Goal: Find specific page/section: Find specific page/section

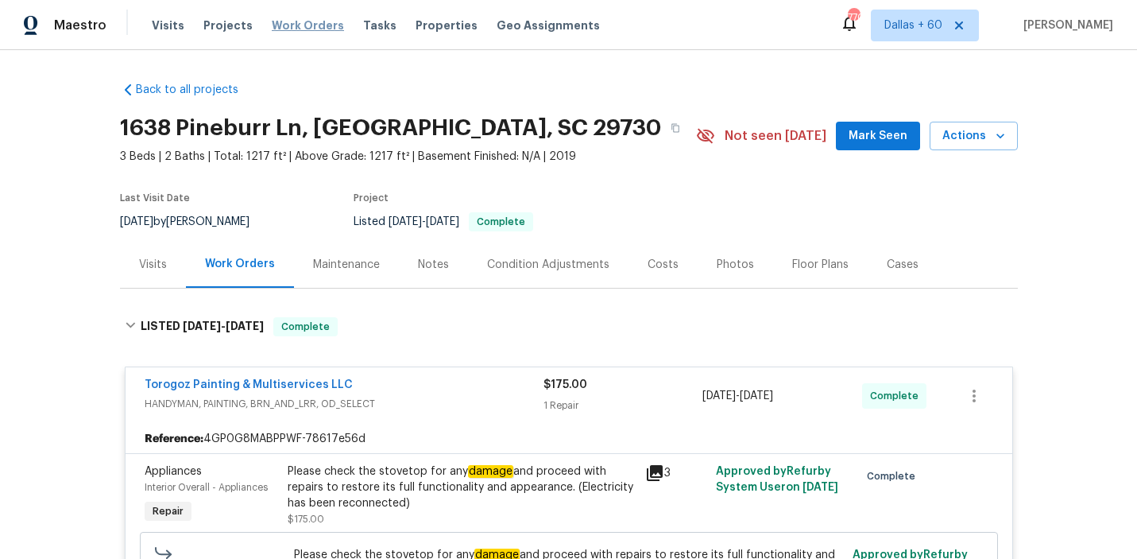
scroll to position [667, 0]
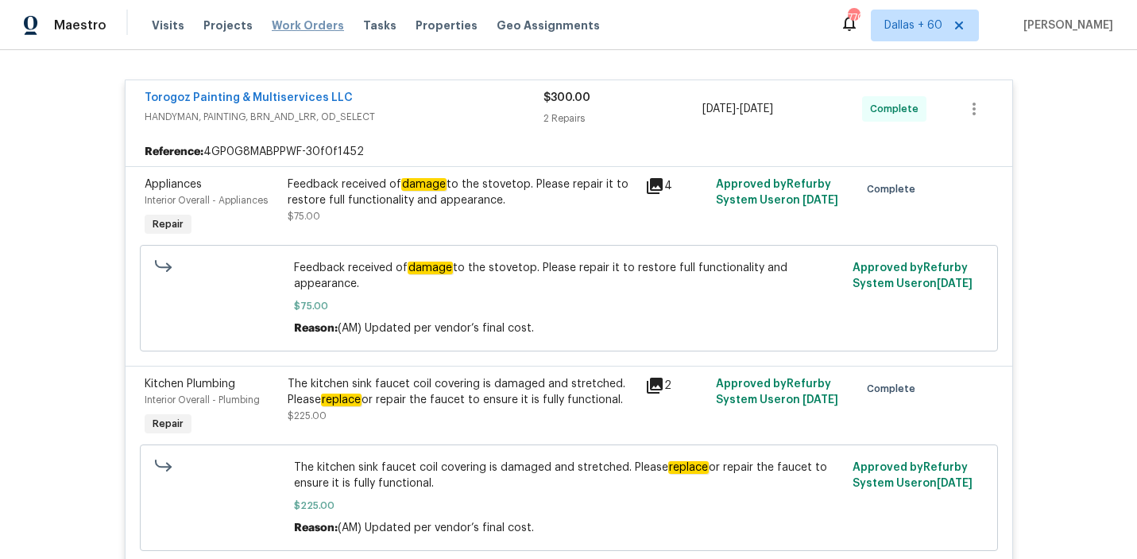
click at [315, 25] on span "Work Orders" at bounding box center [308, 25] width 72 height 16
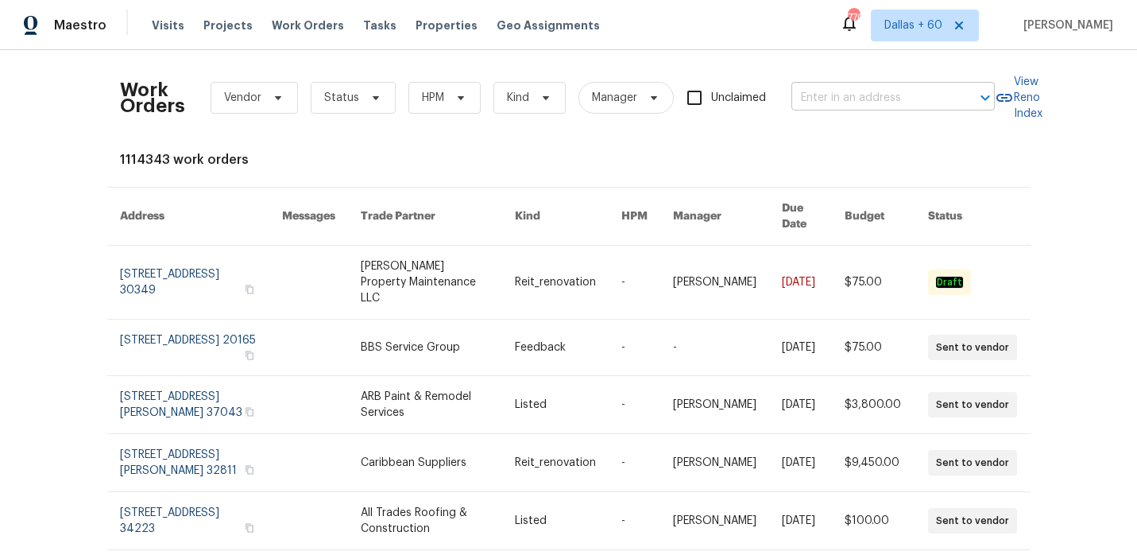
click at [834, 90] on input "text" at bounding box center [870, 98] width 159 height 25
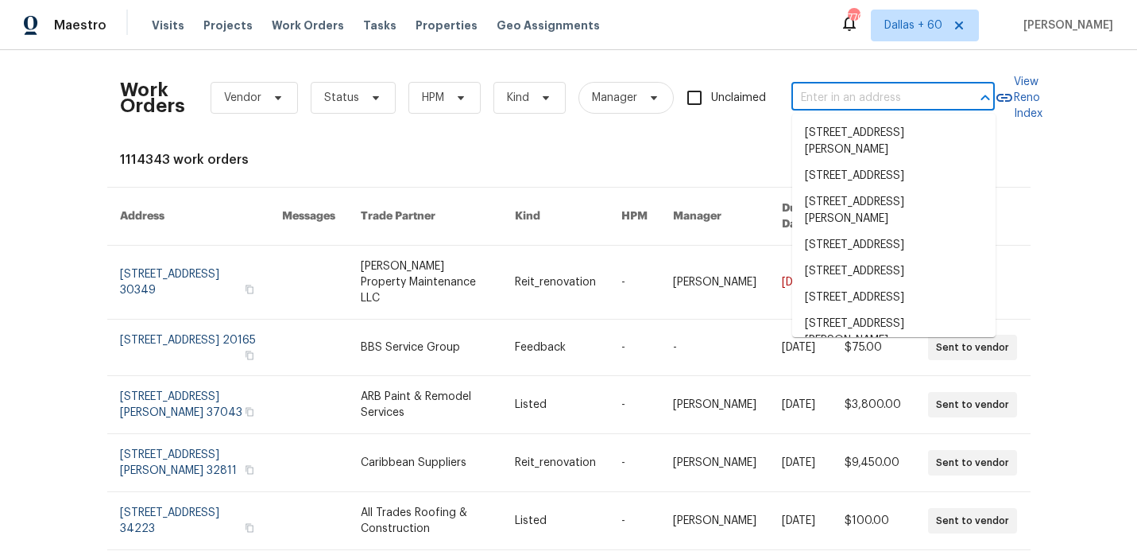
paste input "[STREET_ADDRESS][PERSON_NAME]"
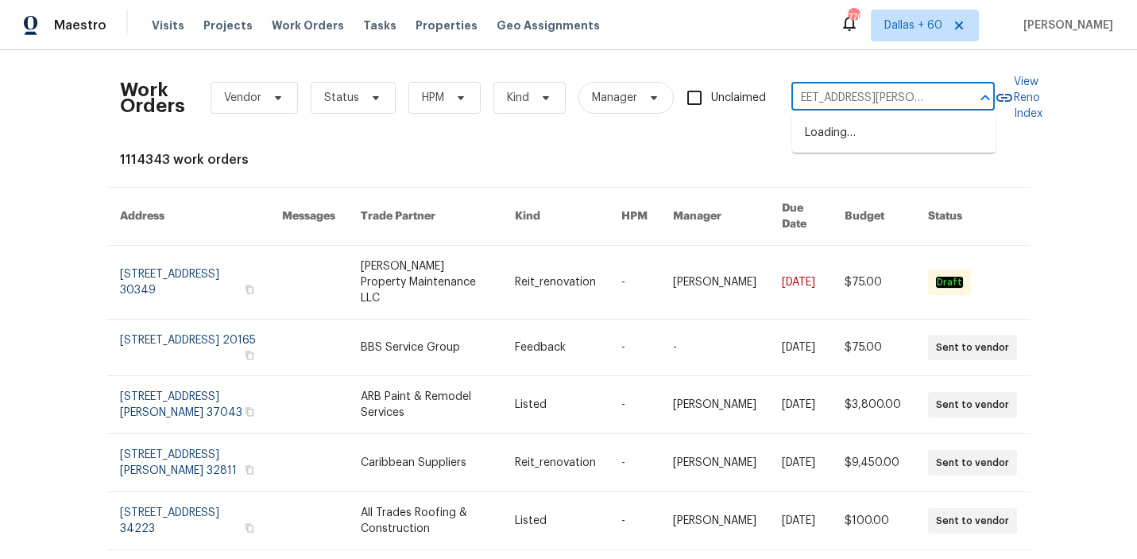
type input "[STREET_ADDRESS][PERSON_NAME]"
click at [846, 137] on li "[STREET_ADDRESS][PERSON_NAME]" at bounding box center [893, 141] width 203 height 43
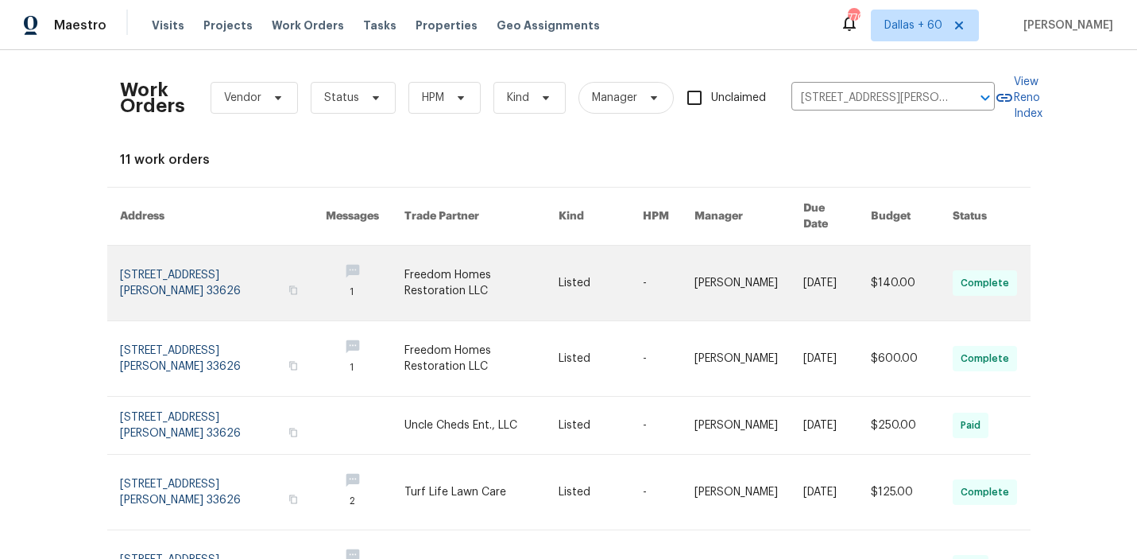
click at [459, 250] on link at bounding box center [481, 283] width 154 height 75
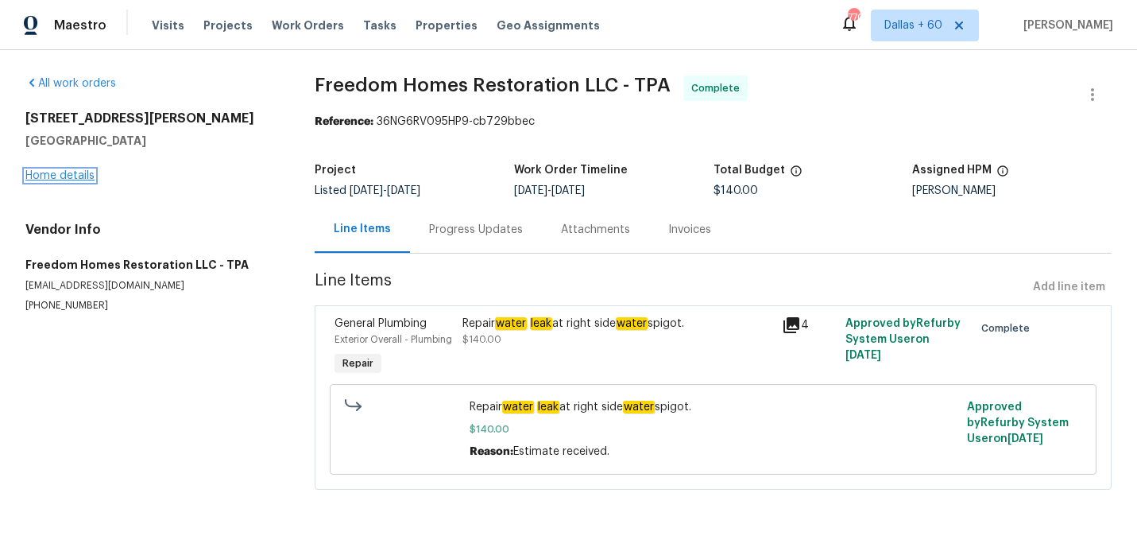
click at [66, 173] on link "Home details" at bounding box center [59, 175] width 69 height 11
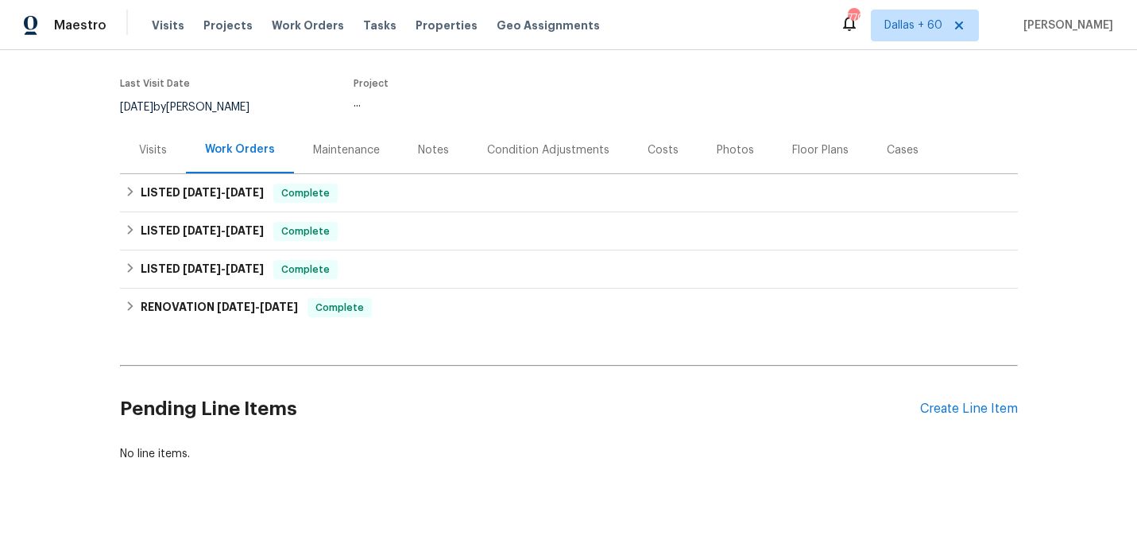
scroll to position [115, 0]
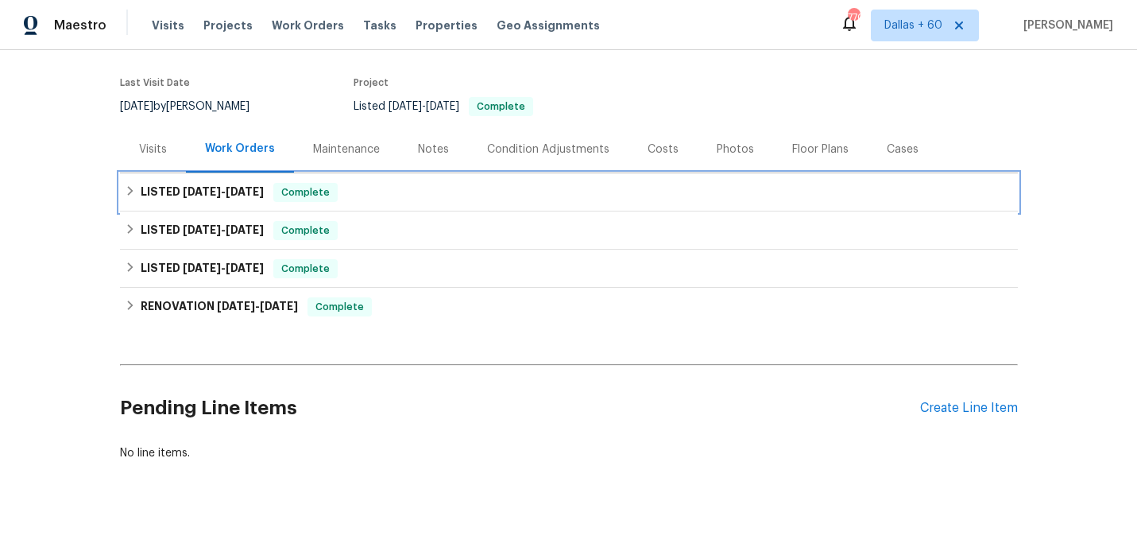
click at [460, 195] on div "LISTED [DATE] - [DATE] Complete" at bounding box center [569, 192] width 888 height 19
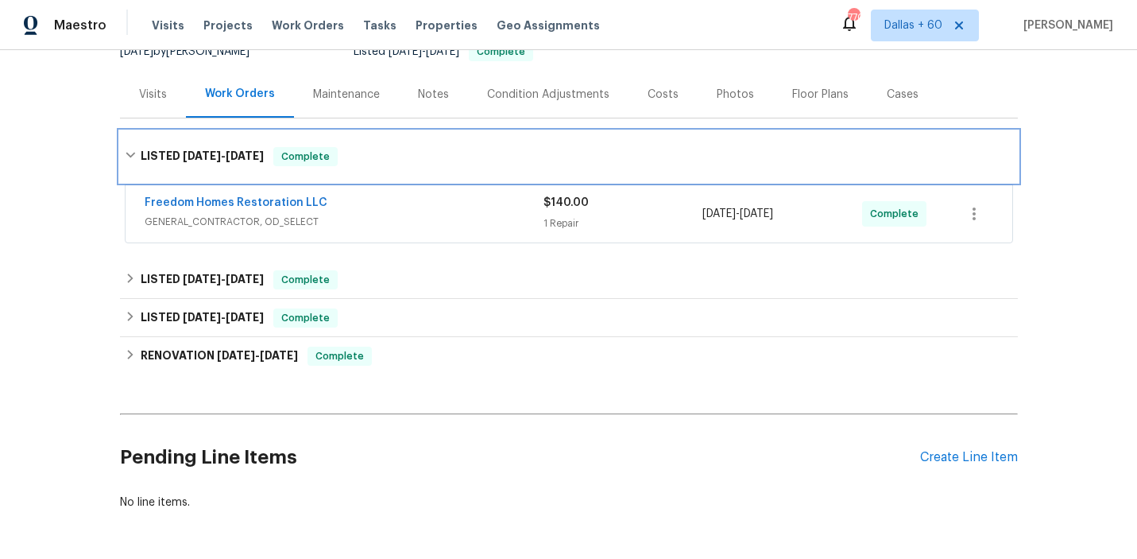
scroll to position [184, 0]
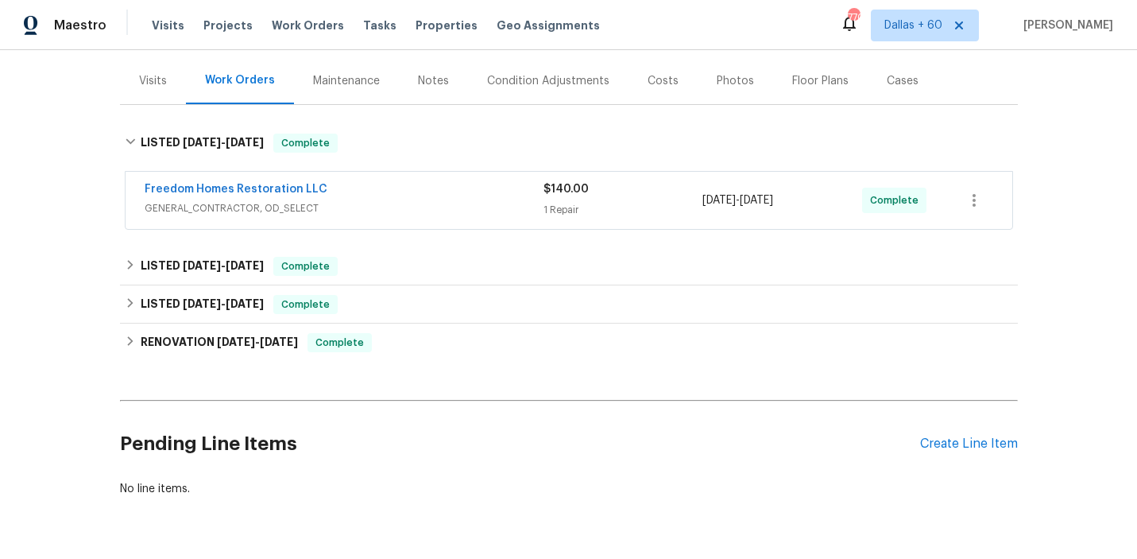
click at [460, 195] on div "Freedom Homes Restoration LLC" at bounding box center [344, 190] width 399 height 19
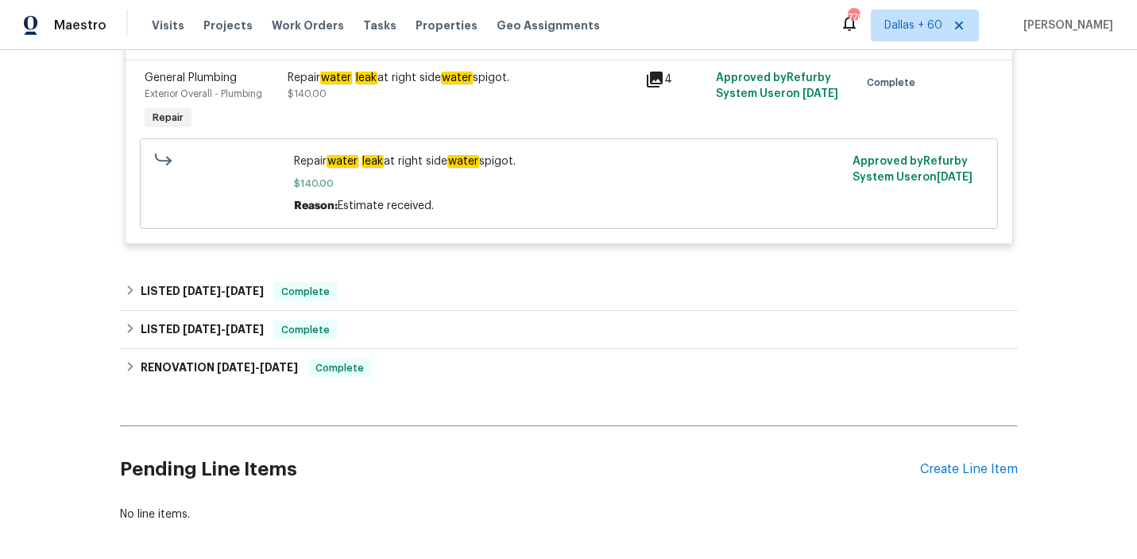
scroll to position [396, 0]
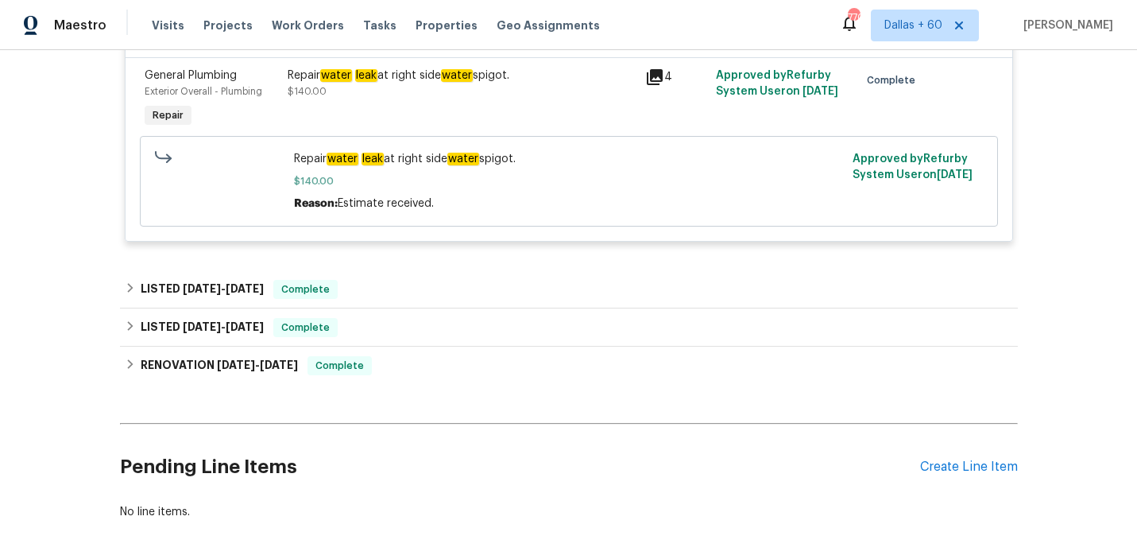
click at [458, 257] on div "Freedom Homes Restoration LLC GENERAL_CONTRACTOR, OD_SELECT $140.00 1 Repair [D…" at bounding box center [569, 106] width 898 height 301
click at [458, 269] on div "Back to all projects [STREET_ADDRESS][PERSON_NAME] 3 Beds | 3 Baths | Total: 17…" at bounding box center [569, 102] width 898 height 859
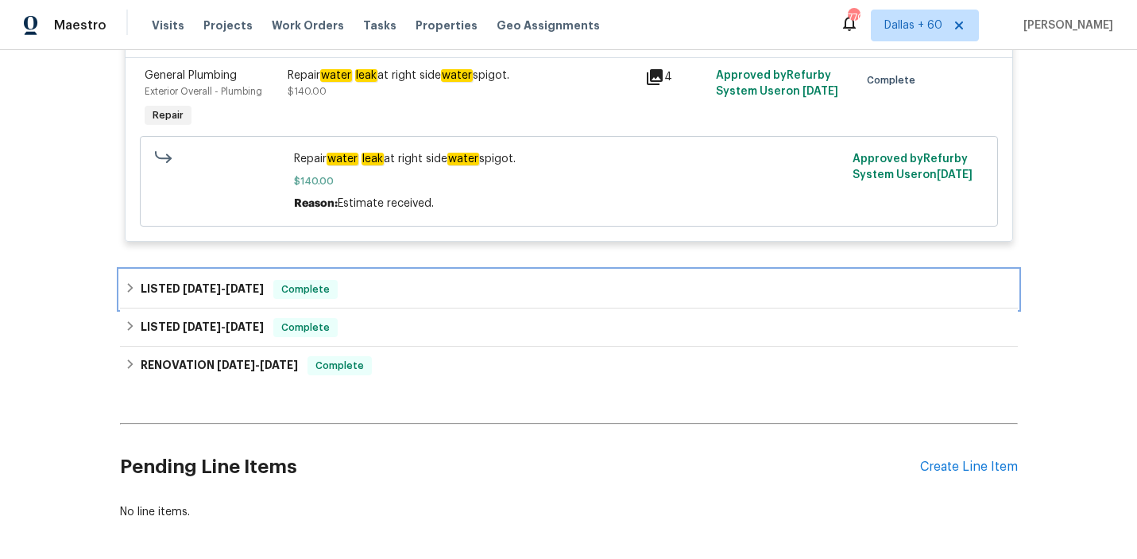
click at [458, 279] on div "LISTED [DATE] - [DATE] Complete" at bounding box center [569, 289] width 898 height 38
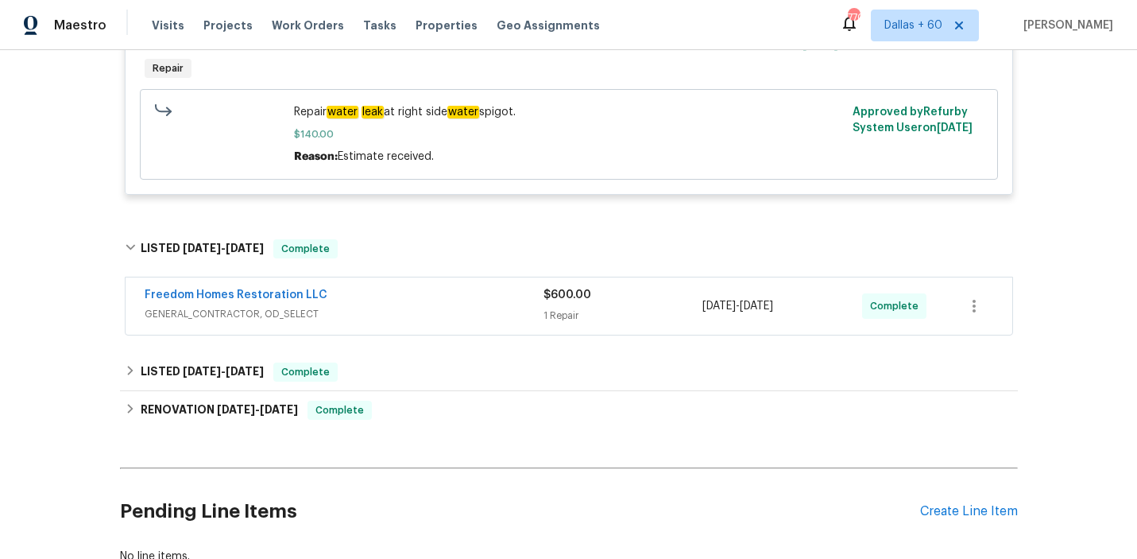
click at [459, 300] on div "Freedom Homes Restoration LLC" at bounding box center [344, 296] width 399 height 19
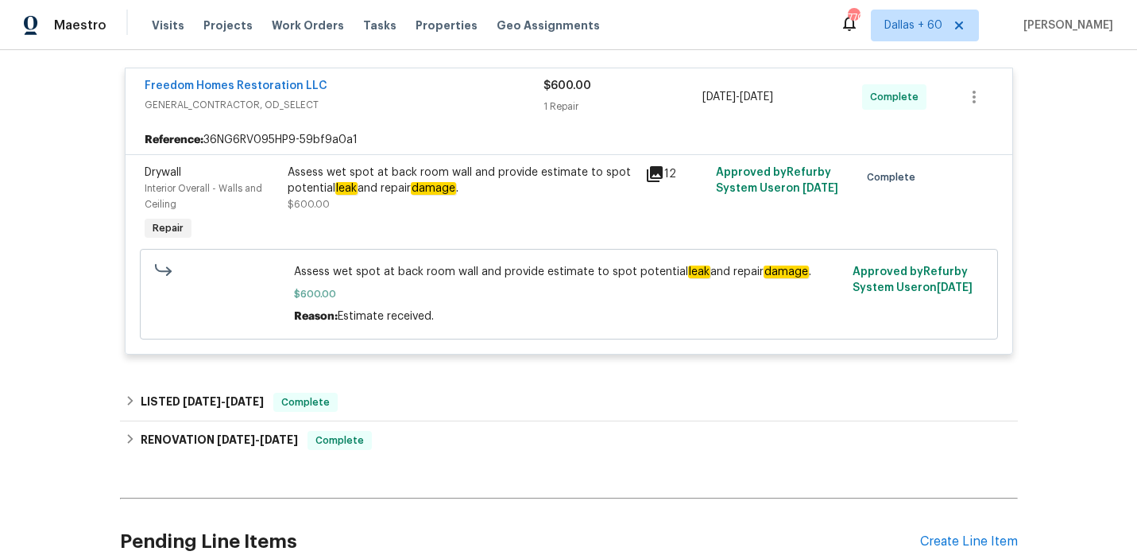
scroll to position [667, 0]
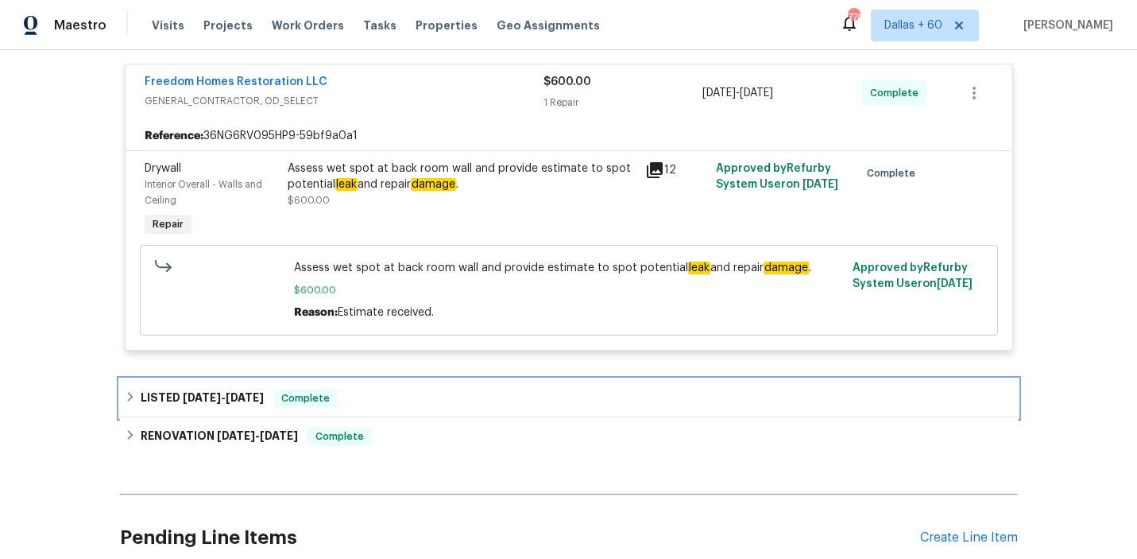
click at [476, 408] on div "LISTED [DATE] - [DATE] Complete" at bounding box center [569, 398] width 888 height 19
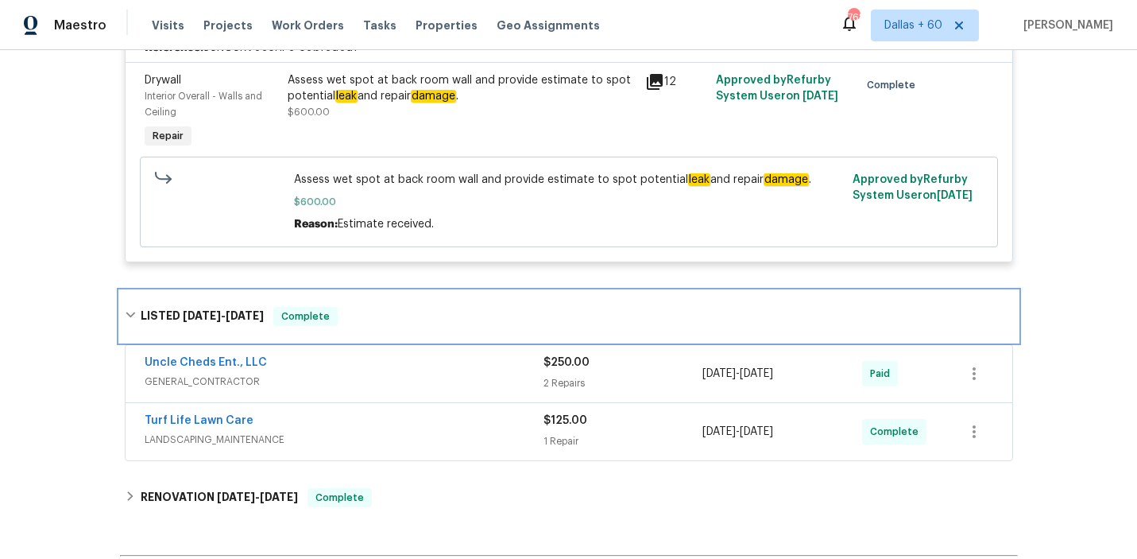
scroll to position [774, 0]
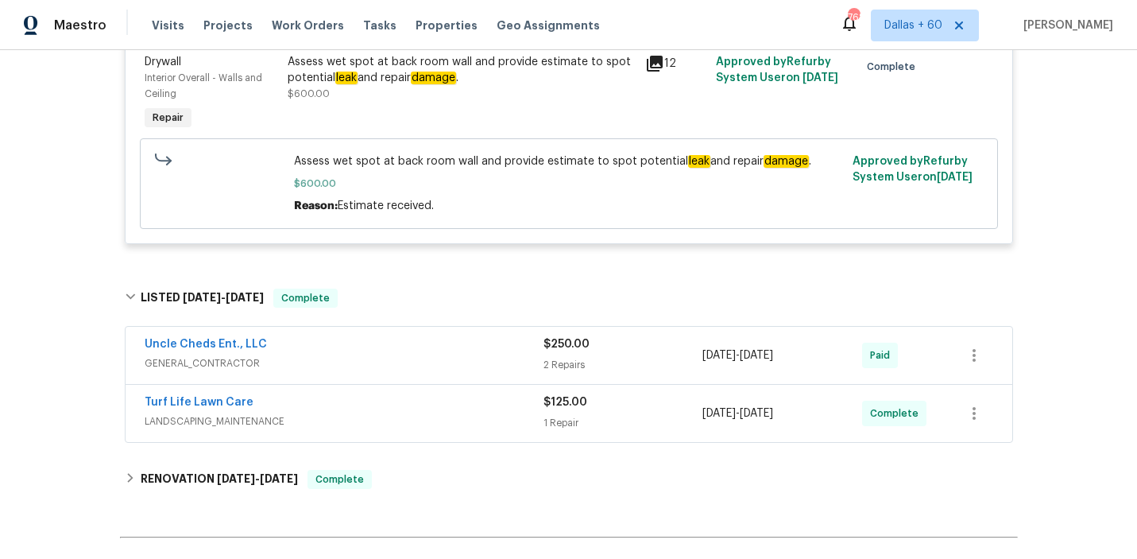
click at [416, 342] on div "Uncle Cheds Ent., LLC" at bounding box center [344, 345] width 399 height 19
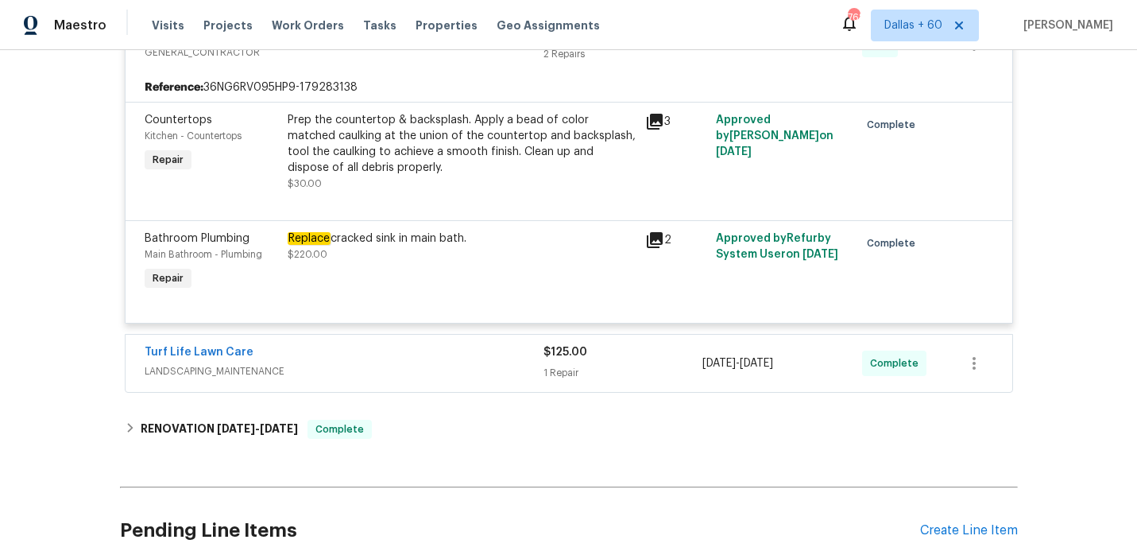
scroll to position [1232, 0]
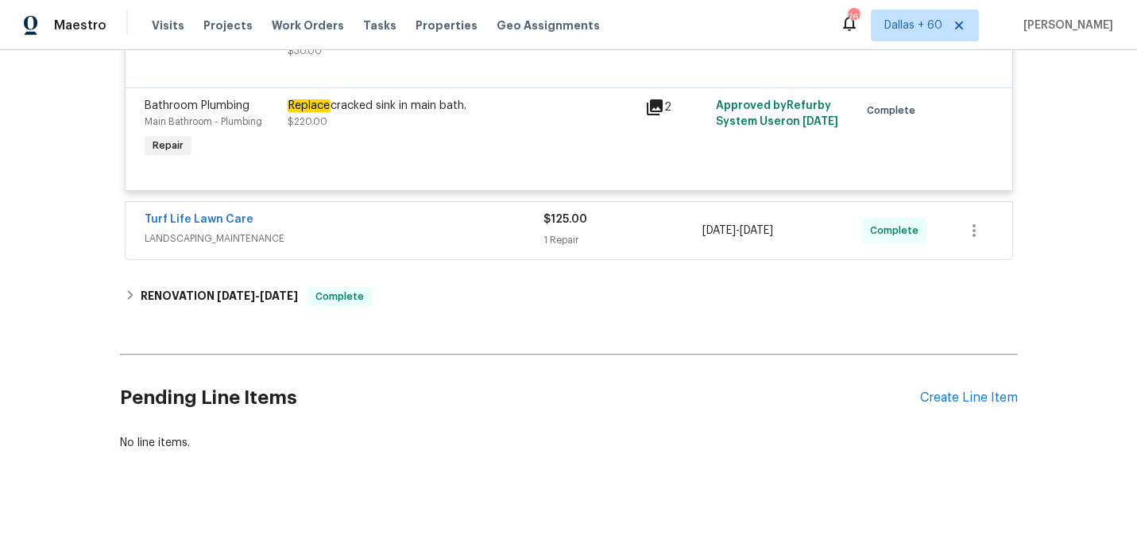
click at [430, 258] on div "Turf Life Lawn Care LANDSCAPING_MAINTENANCE $125.00 1 Repair [DATE] - [DATE] Co…" at bounding box center [569, 230] width 887 height 57
click at [431, 238] on span "LANDSCAPING_MAINTENANCE" at bounding box center [344, 238] width 399 height 16
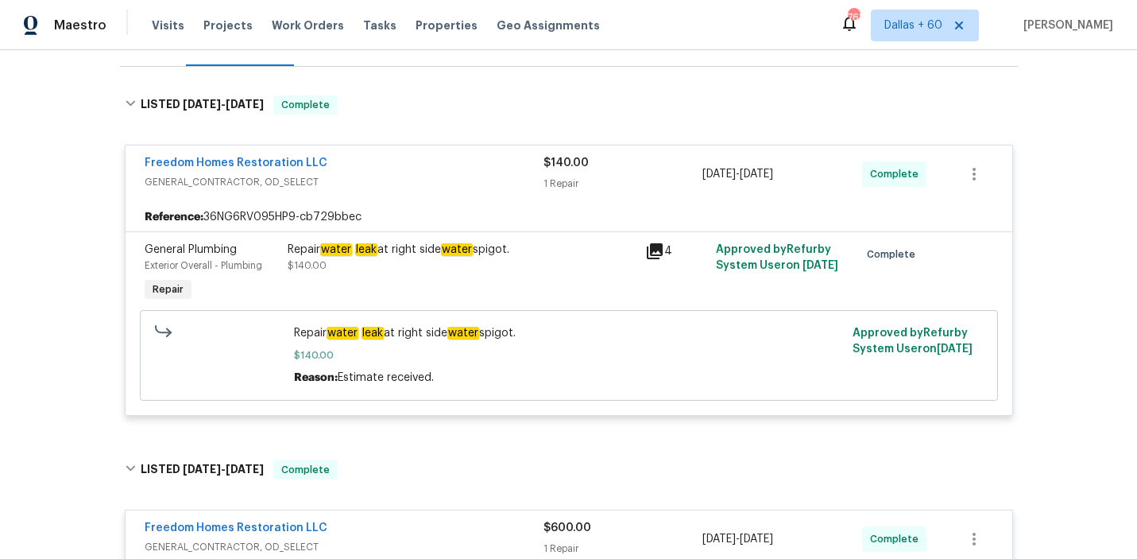
scroll to position [221, 0]
drag, startPoint x: 284, startPoint y: 249, endPoint x: 512, endPoint y: 251, distance: 228.0
click at [512, 251] on div "Repair water leak at right side water spigot. $140.00" at bounding box center [462, 274] width 358 height 73
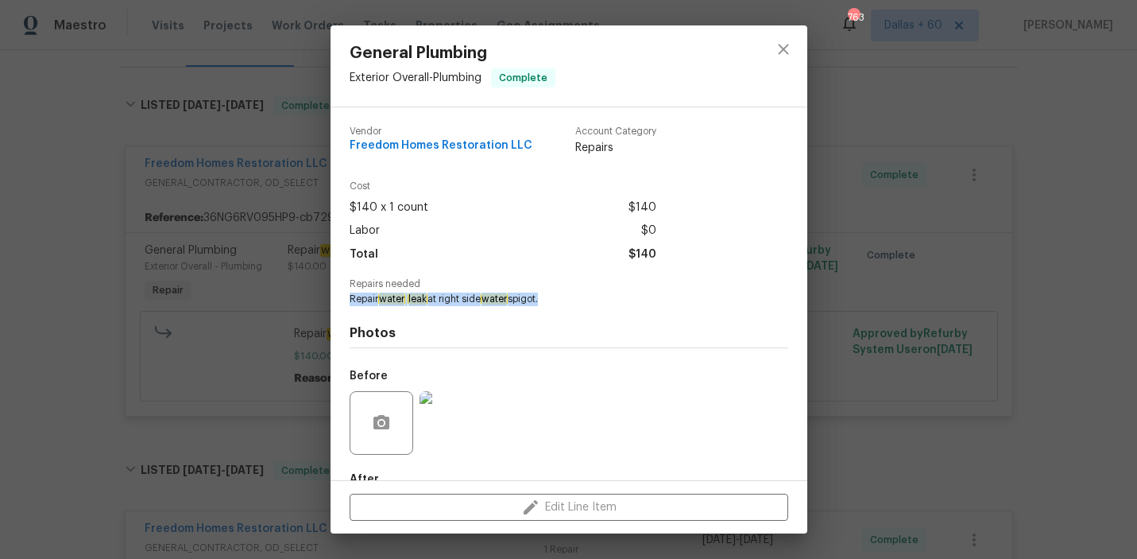
drag, startPoint x: 347, startPoint y: 298, endPoint x: 543, endPoint y: 304, distance: 195.6
click at [543, 304] on div "Vendor Freedom Homes Restoration LLC Account Category Repairs Cost $140 x 1 cou…" at bounding box center [569, 293] width 477 height 373
copy span "Repair water leak at right side water spigot"
click at [123, 235] on div "General Plumbing Exterior Overall - Plumbing Complete Vendor Freedom Homes Rest…" at bounding box center [568, 279] width 1137 height 559
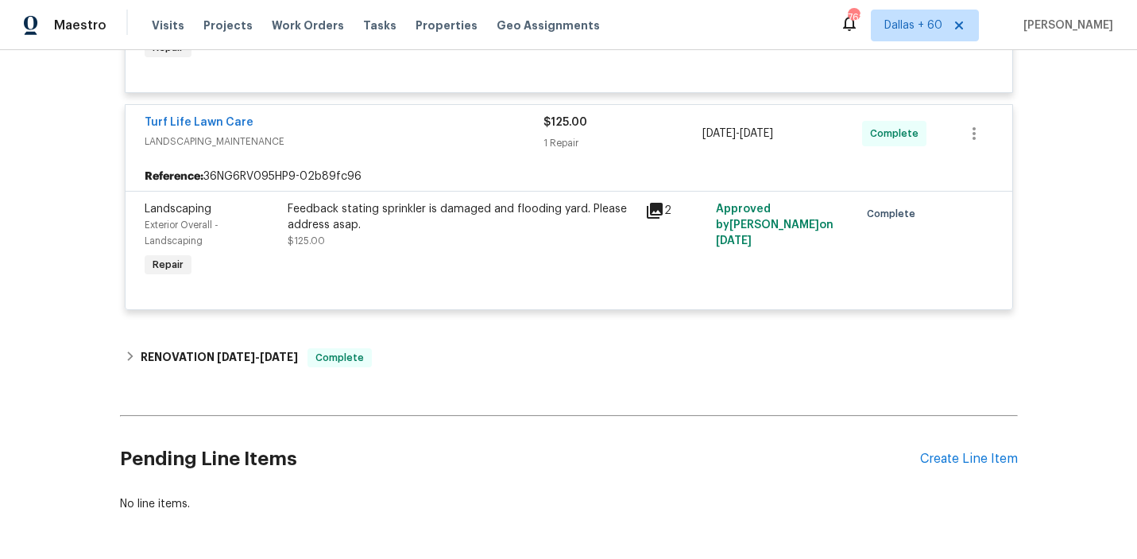
scroll to position [1391, 0]
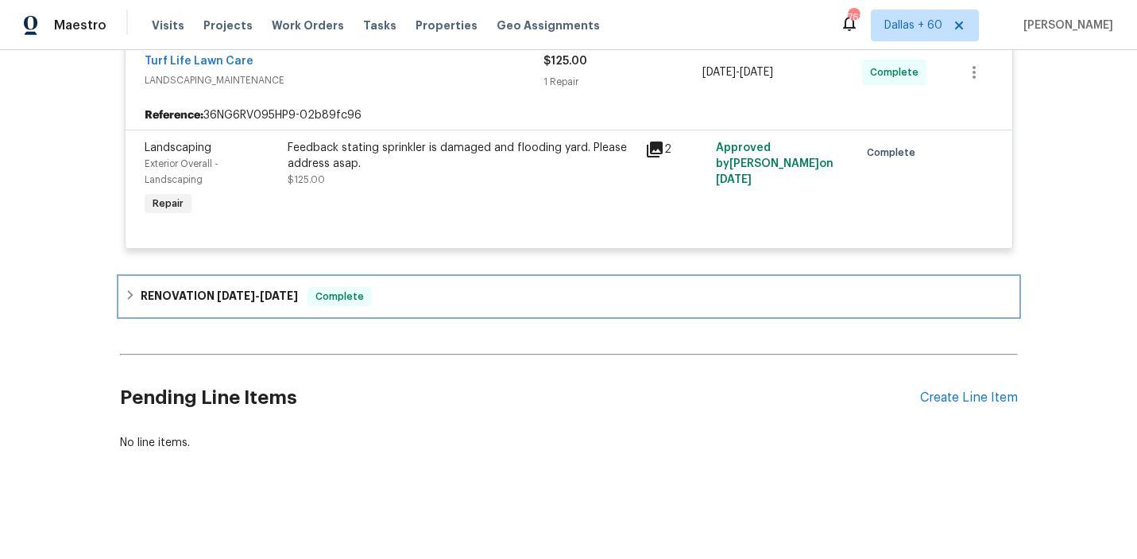
click at [406, 304] on div "RENOVATION [DATE] - [DATE] Complete" at bounding box center [569, 296] width 888 height 19
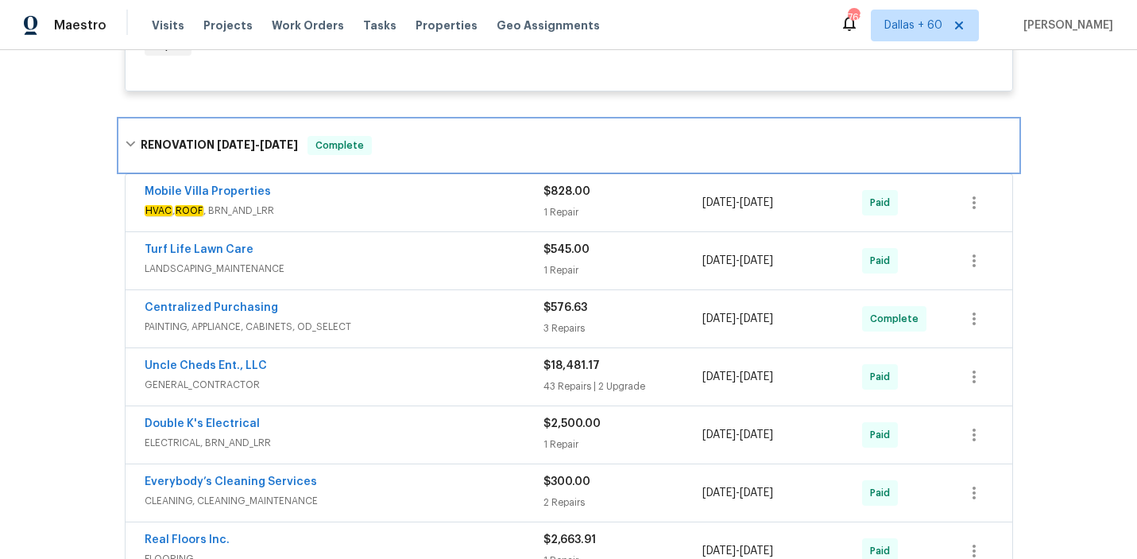
scroll to position [1614, 0]
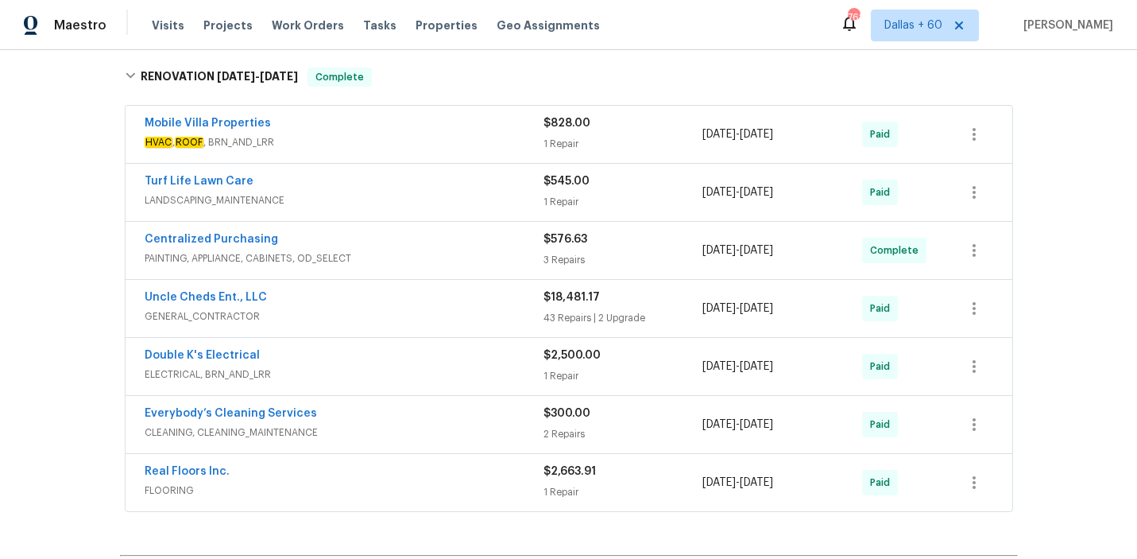
click at [401, 128] on div "Mobile Villa Properties" at bounding box center [344, 124] width 399 height 19
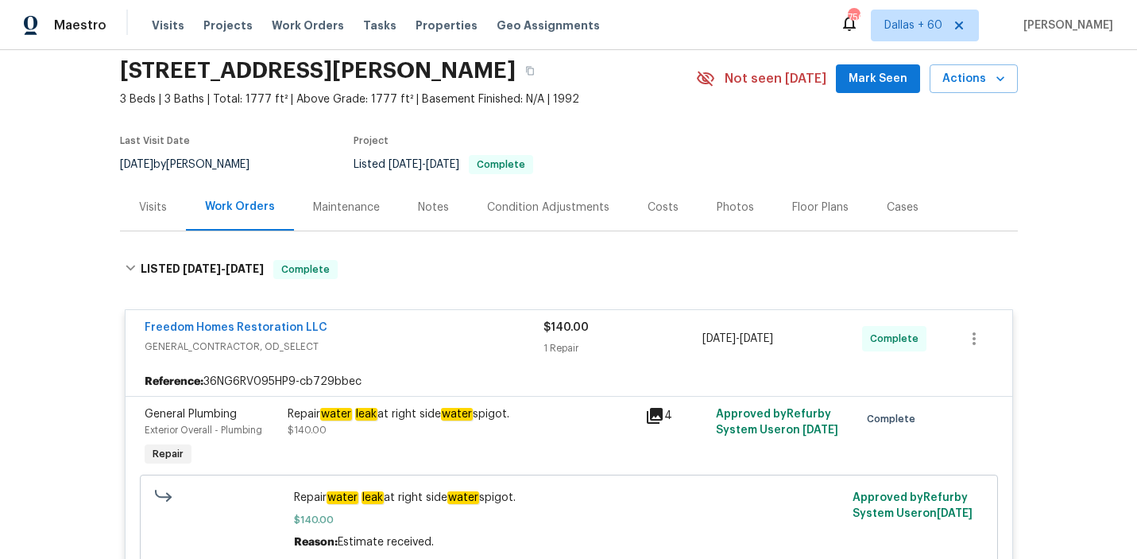
scroll to position [0, 0]
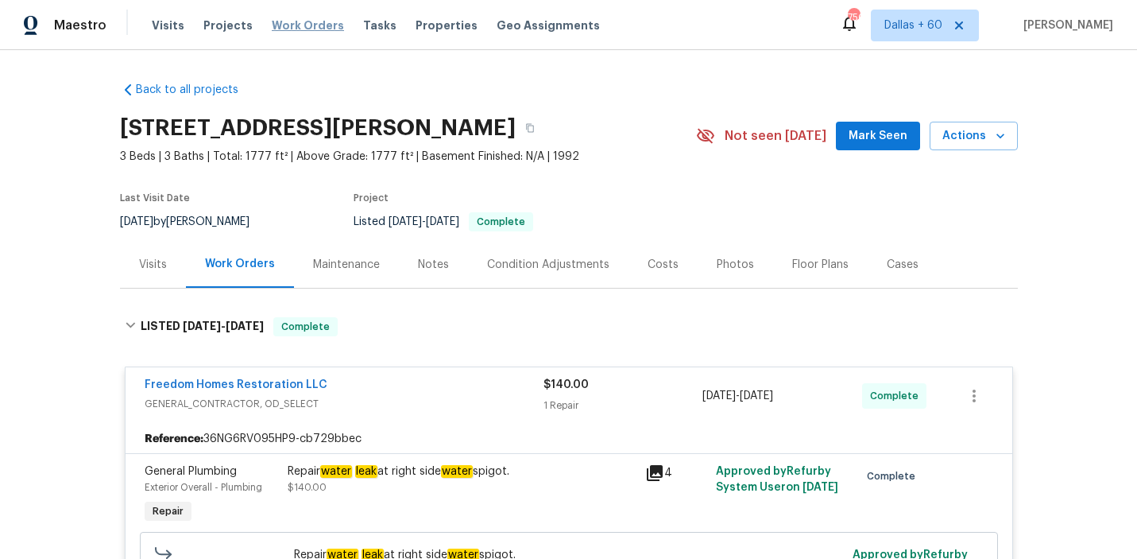
click at [295, 25] on span "Work Orders" at bounding box center [308, 25] width 72 height 16
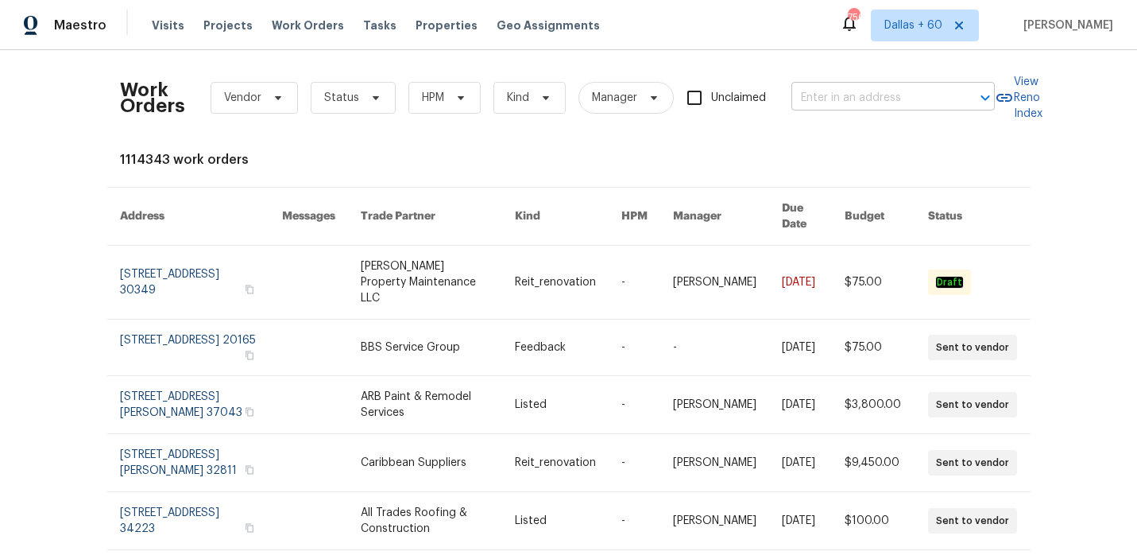
click at [860, 104] on input "text" at bounding box center [870, 98] width 159 height 25
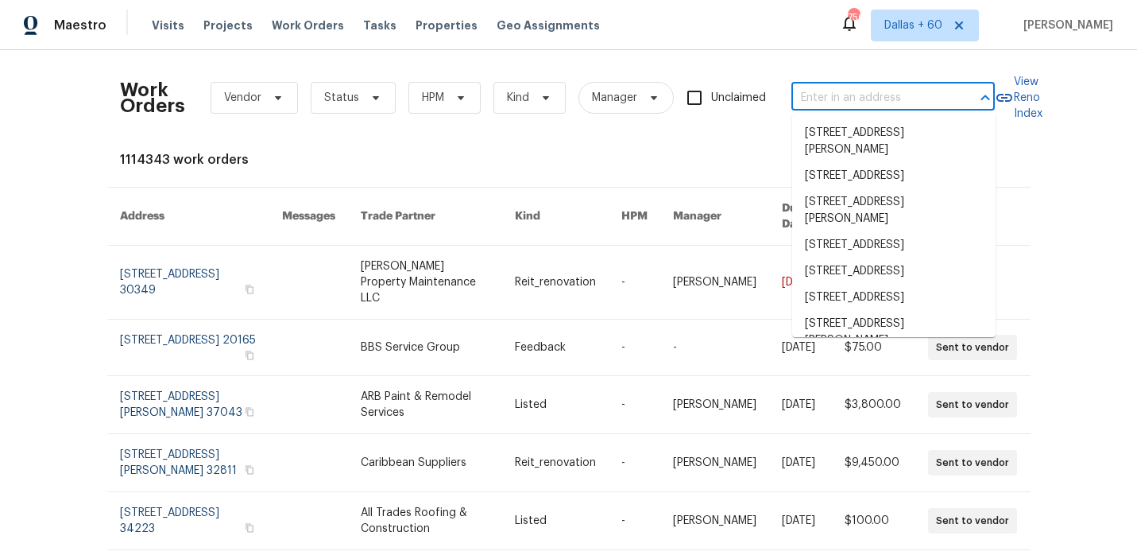
paste input "[STREET_ADDRESS]"
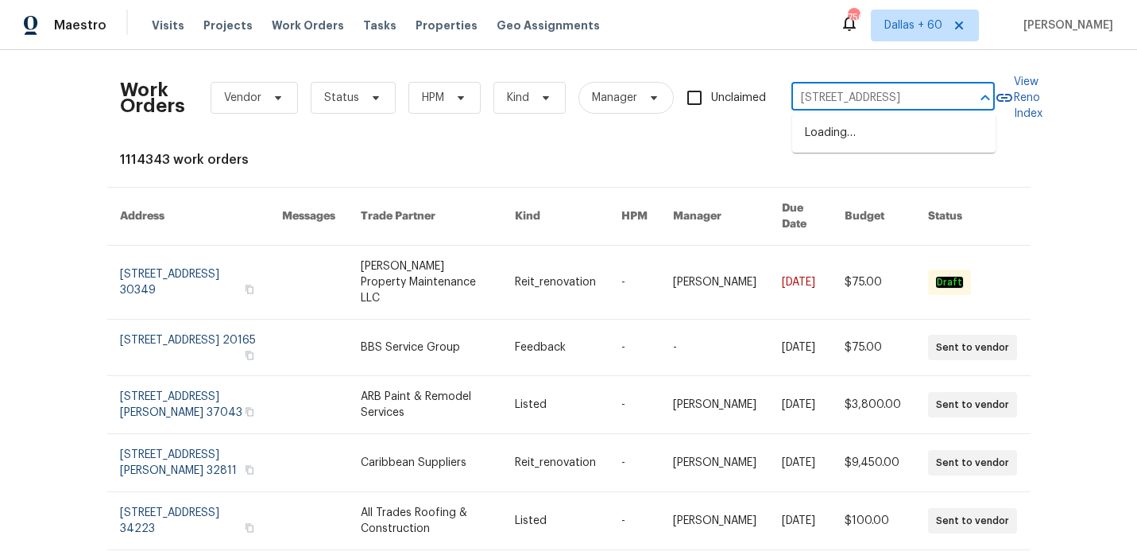
type input "[STREET_ADDRESS]"
click at [875, 137] on li "[STREET_ADDRESS]" at bounding box center [893, 133] width 203 height 26
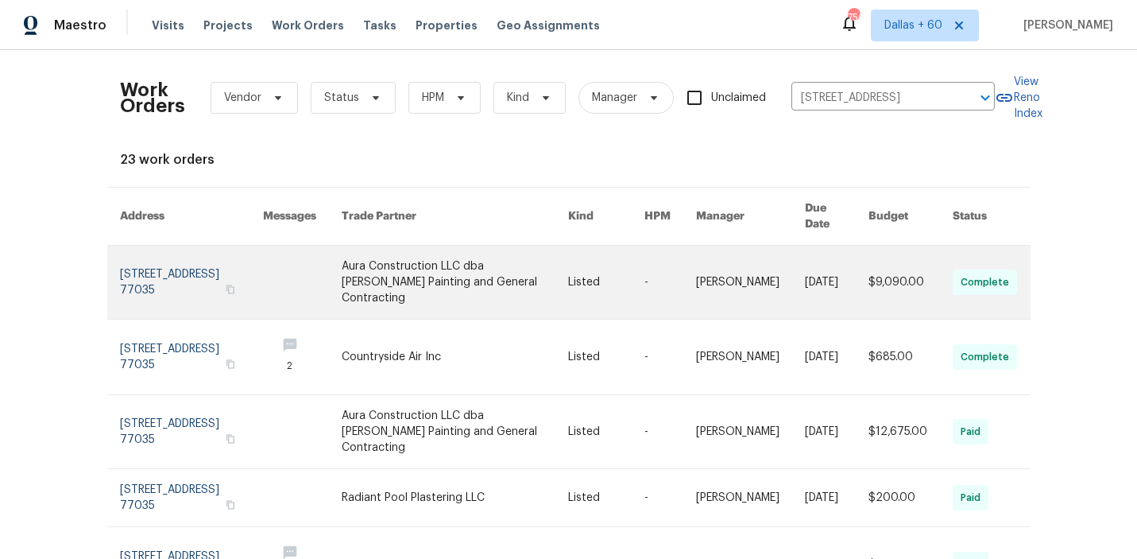
click at [495, 246] on link at bounding box center [455, 282] width 226 height 73
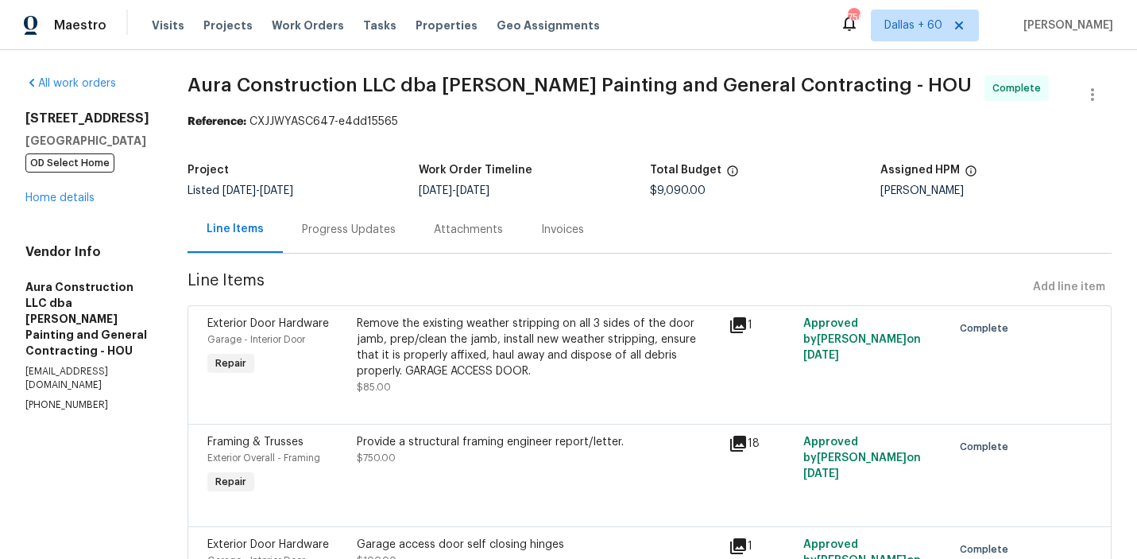
click at [46, 206] on div "[STREET_ADDRESS][PERSON_NAME] OD Select Home Home details" at bounding box center [87, 157] width 124 height 95
click at [48, 203] on link "Home details" at bounding box center [59, 197] width 69 height 11
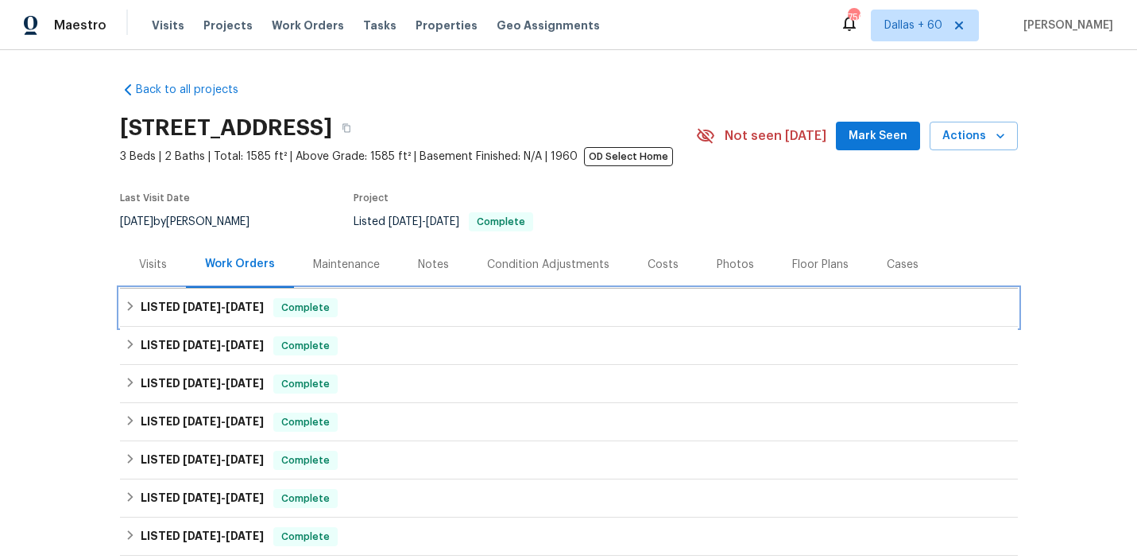
click at [433, 311] on div "LISTED [DATE] - [DATE] Complete" at bounding box center [569, 307] width 888 height 19
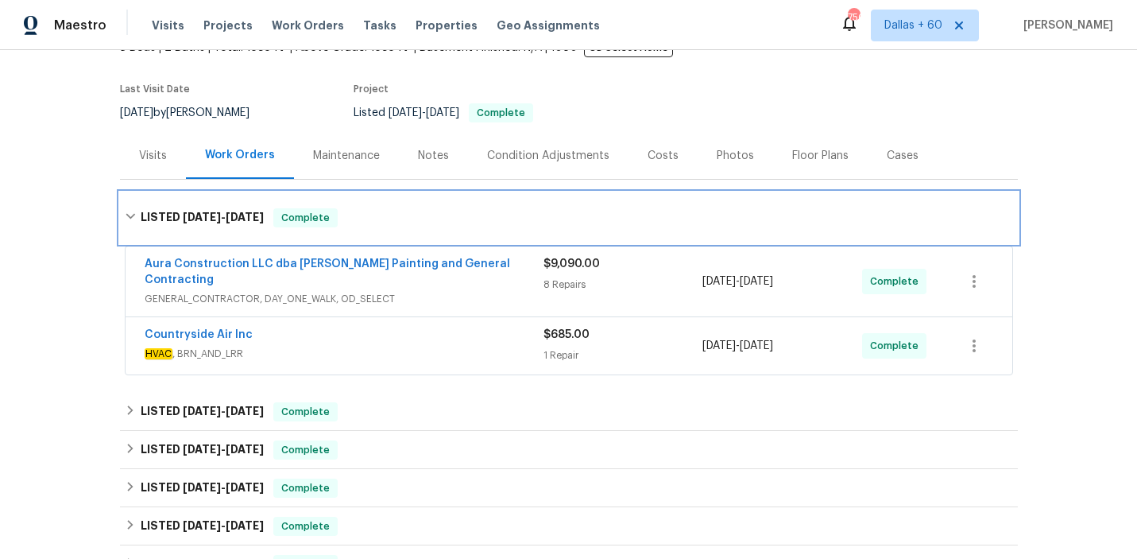
scroll to position [107, 0]
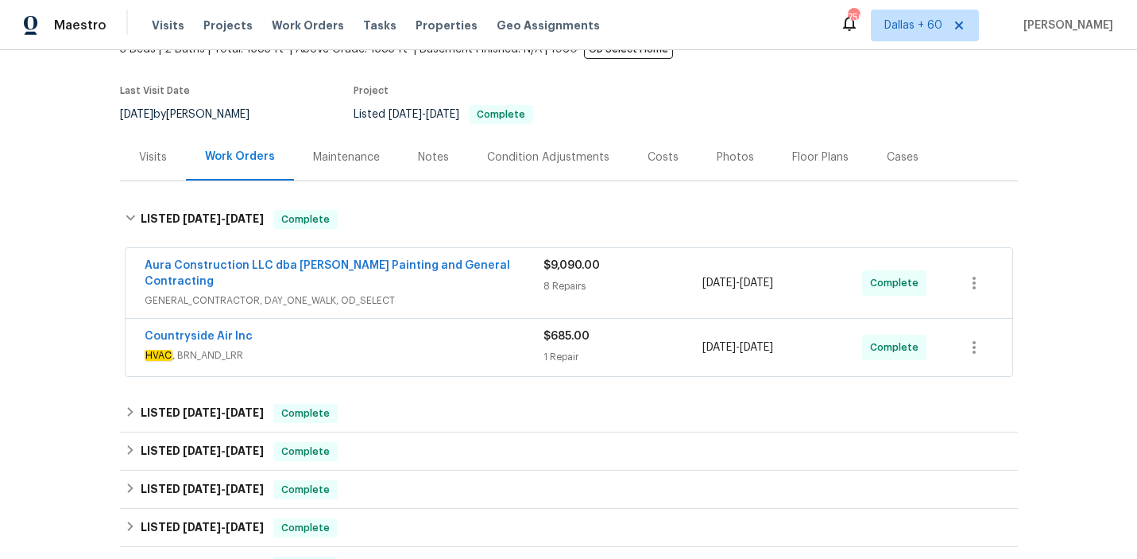
click at [443, 347] on span "HVAC , BRN_AND_LRR" at bounding box center [344, 355] width 399 height 16
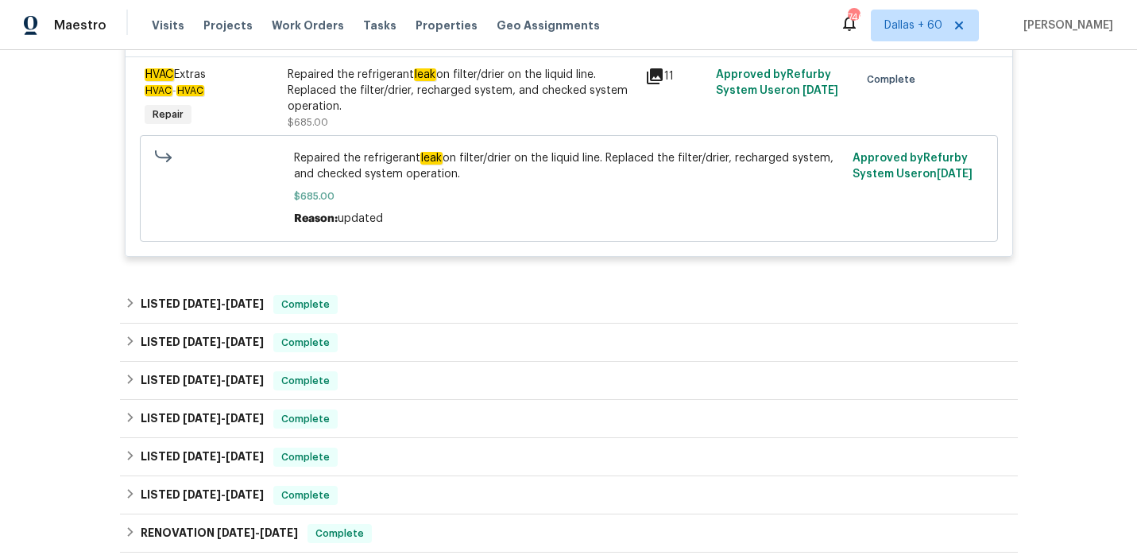
scroll to position [481, 0]
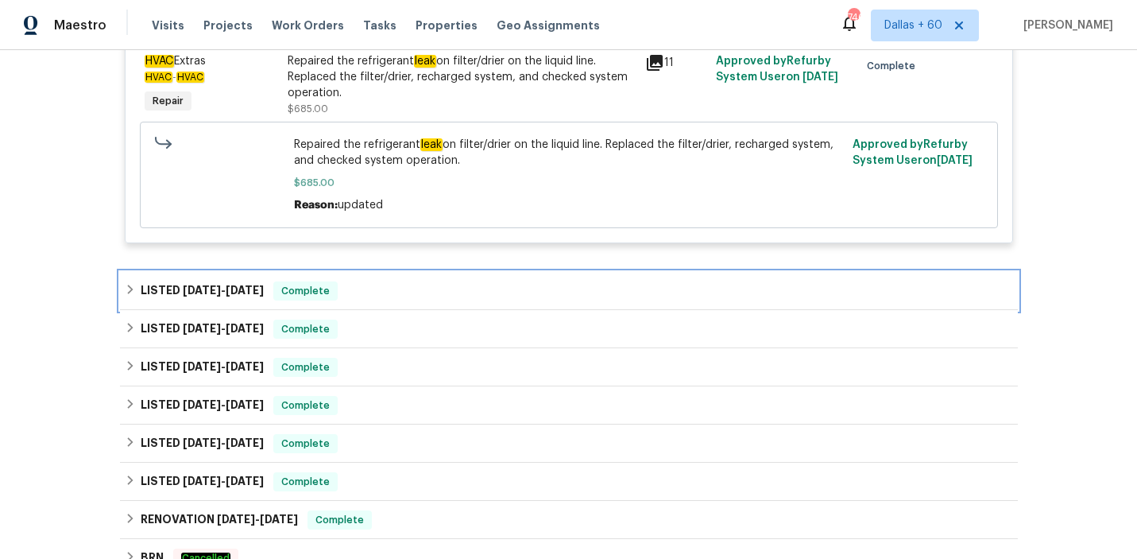
click at [455, 282] on div "LISTED [DATE] - [DATE] Complete" at bounding box center [569, 290] width 888 height 19
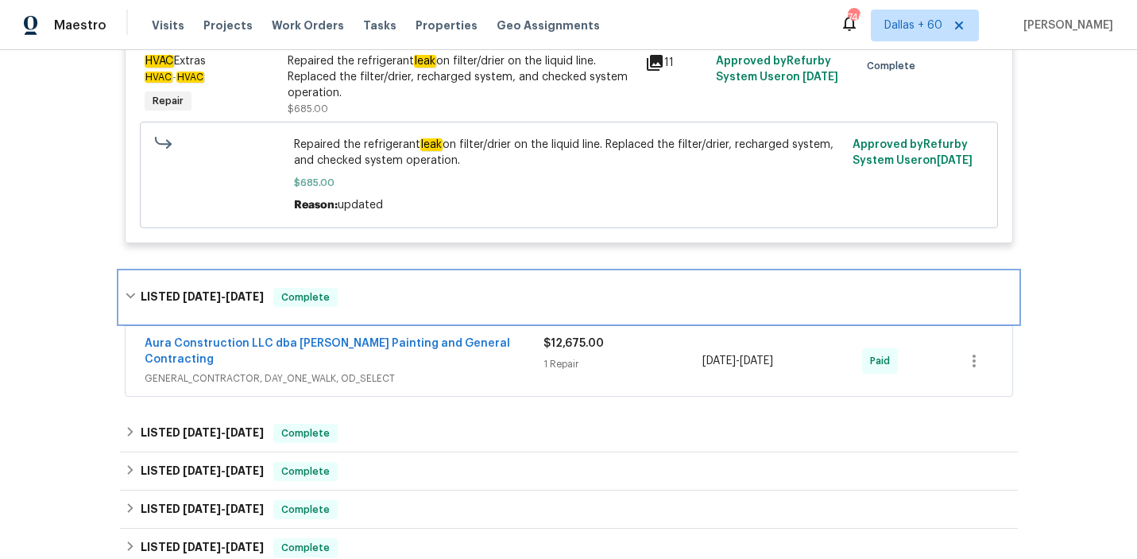
scroll to position [543, 0]
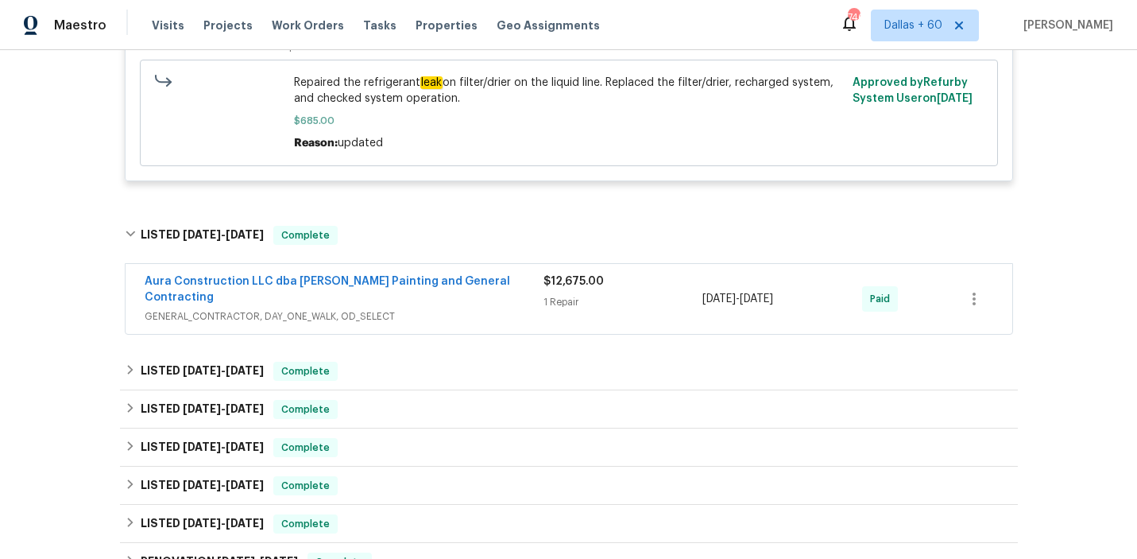
click at [481, 308] on span "GENERAL_CONTRACTOR, DAY_ONE_WALK, OD_SELECT" at bounding box center [344, 316] width 399 height 16
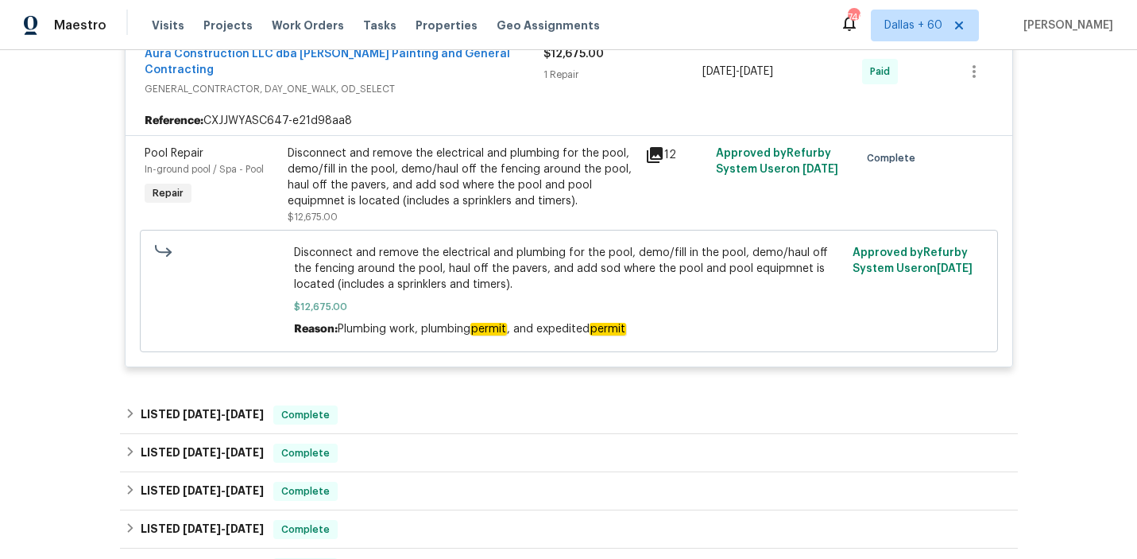
scroll to position [780, 0]
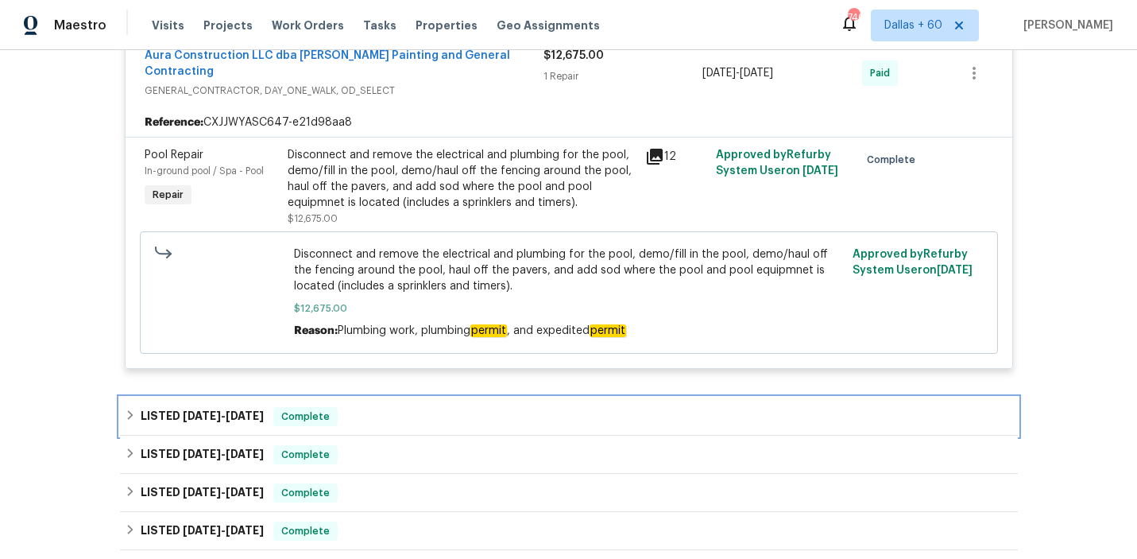
click at [447, 397] on div "LISTED [DATE] - [DATE] Complete" at bounding box center [569, 416] width 898 height 38
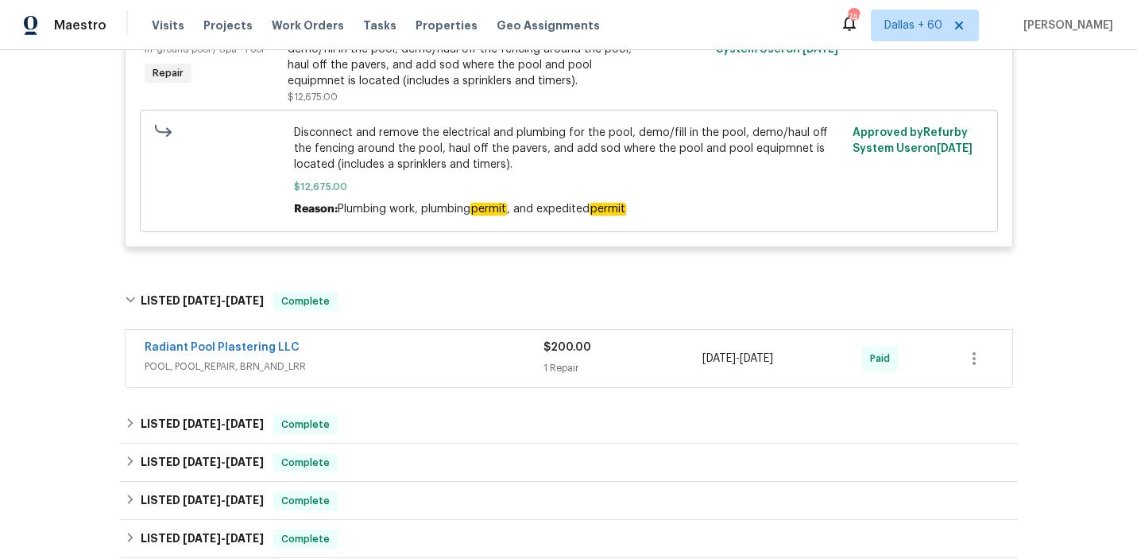
click at [435, 339] on div "Radiant Pool Plastering LLC" at bounding box center [344, 348] width 399 height 19
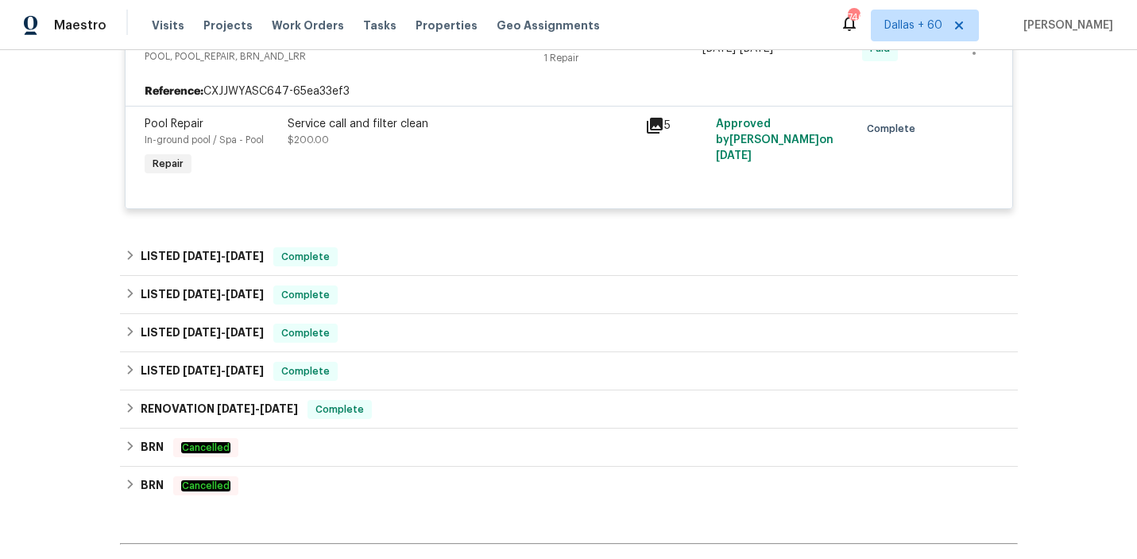
scroll to position [1223, 0]
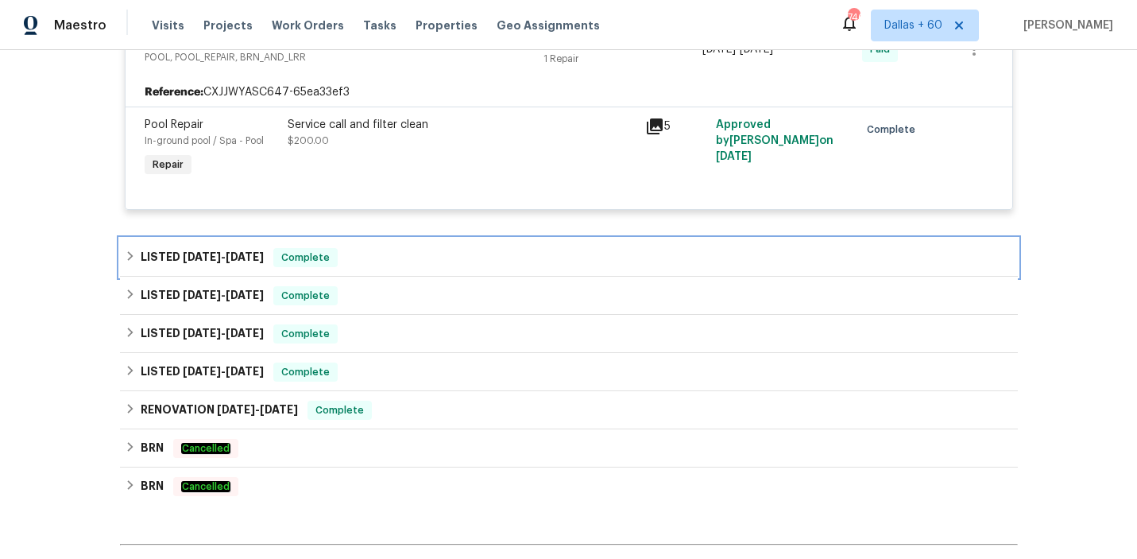
click at [409, 248] on div "LISTED [DATE] - [DATE] Complete" at bounding box center [569, 257] width 888 height 19
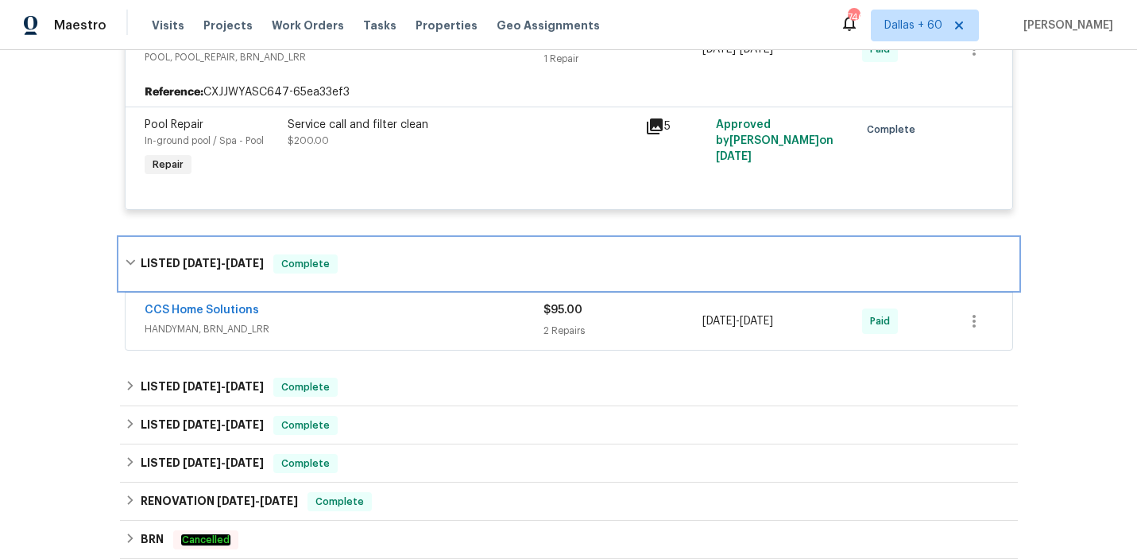
scroll to position [1252, 0]
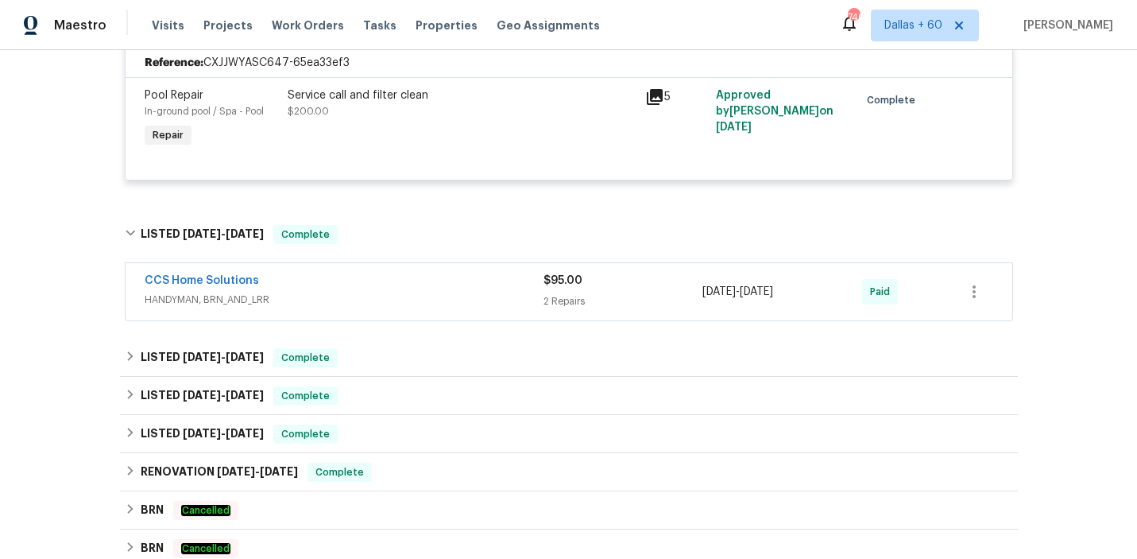
click at [422, 292] on span "HANDYMAN, BRN_AND_LRR" at bounding box center [344, 300] width 399 height 16
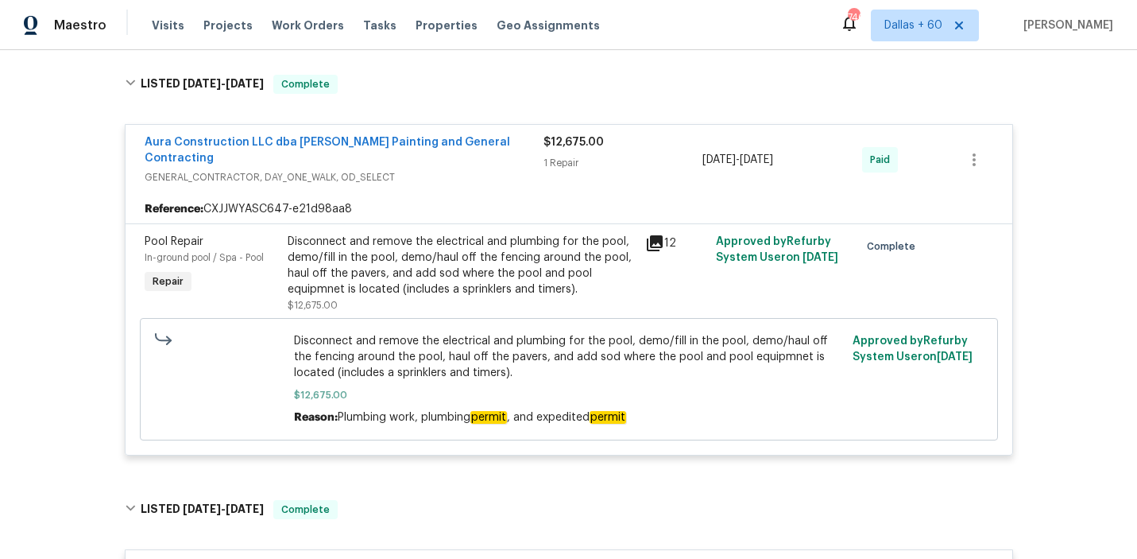
scroll to position [670, 0]
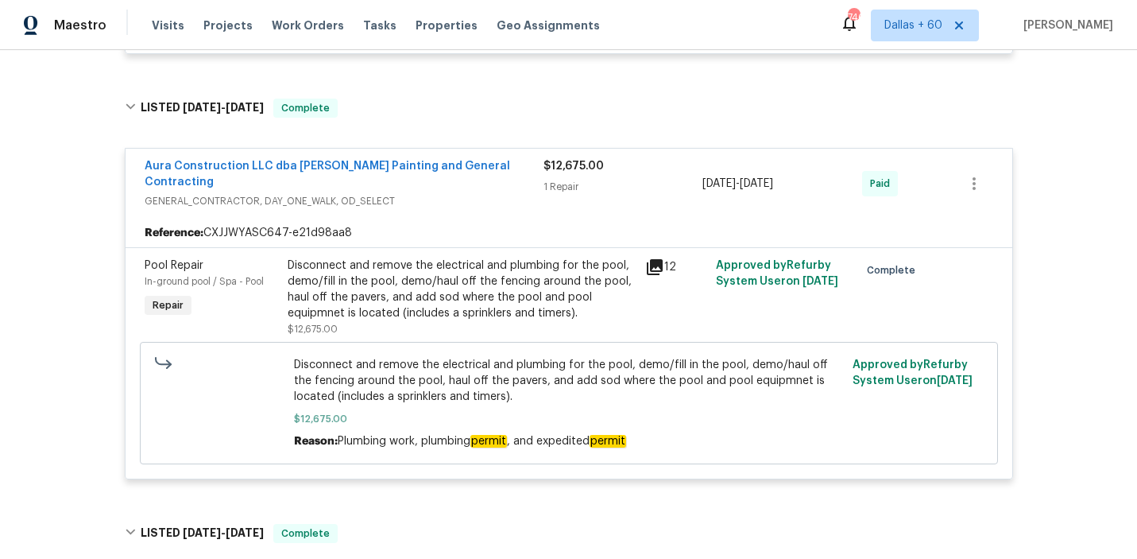
click at [395, 266] on div "Disconnect and remove the electrical and plumbing for the pool, demo/fill in th…" at bounding box center [462, 289] width 348 height 64
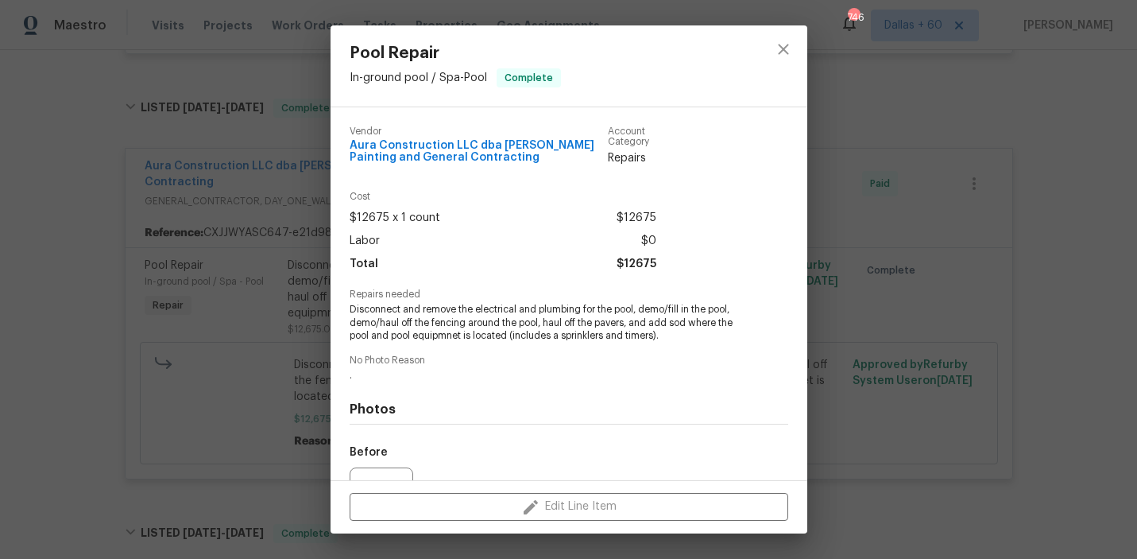
scroll to position [170, 0]
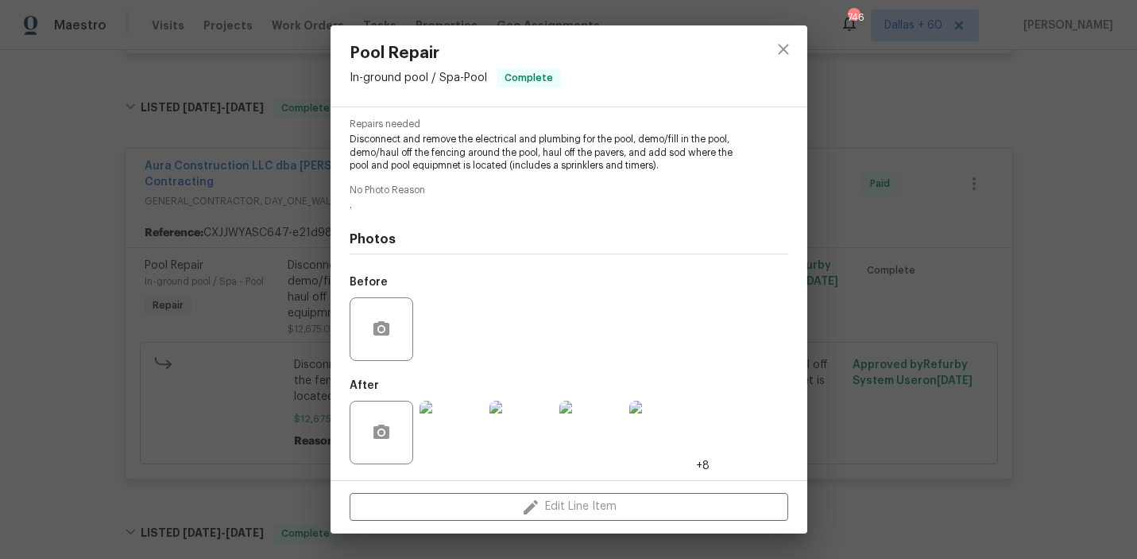
click at [453, 430] on img at bounding box center [452, 432] width 64 height 64
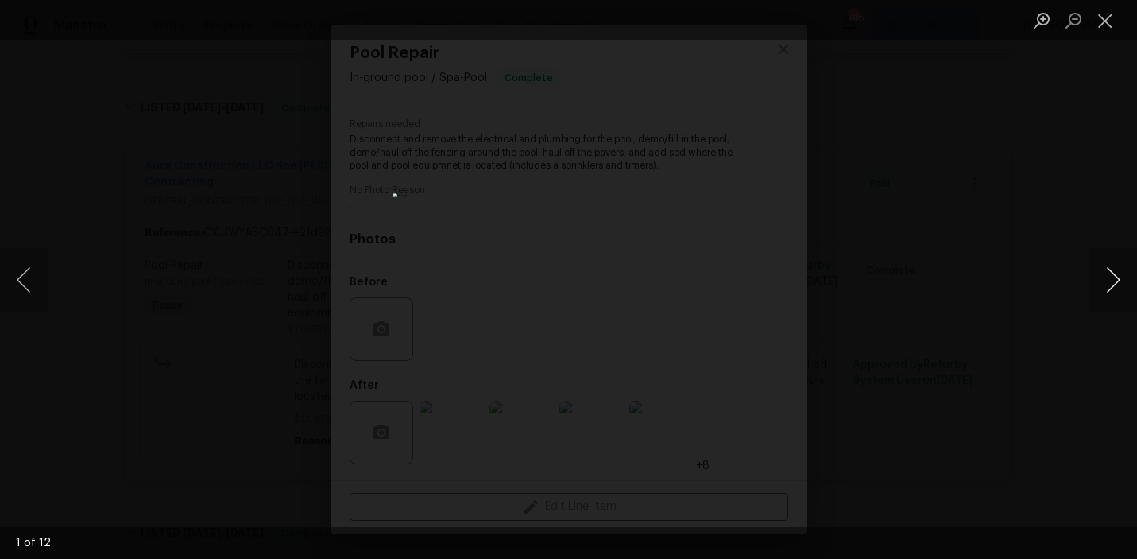
click at [1109, 273] on button "Next image" at bounding box center [1113, 280] width 48 height 64
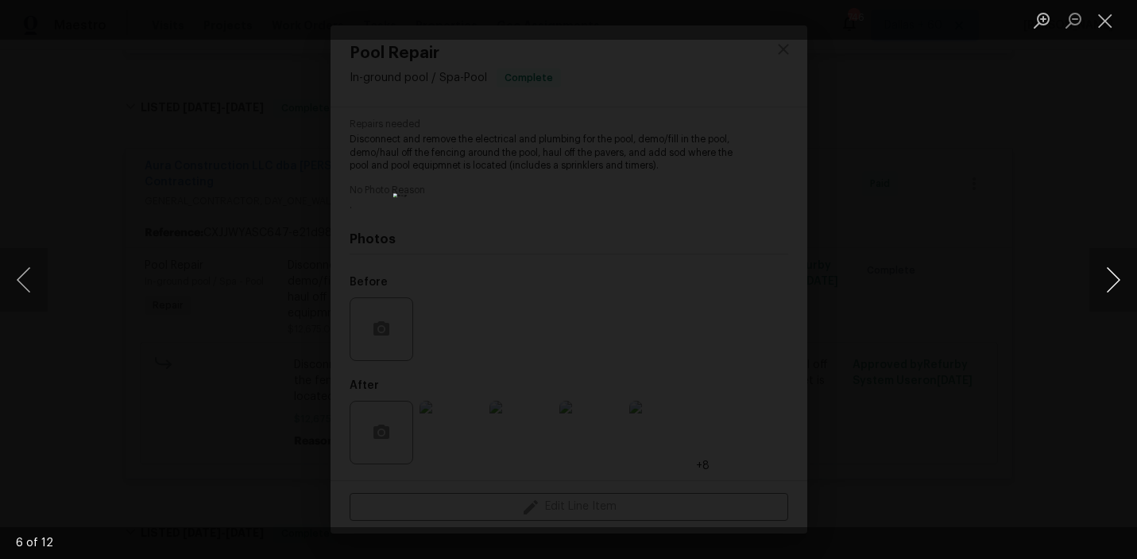
click at [1109, 273] on button "Next image" at bounding box center [1113, 280] width 48 height 64
click at [1108, 273] on button "Next image" at bounding box center [1113, 280] width 48 height 64
click at [1064, 296] on div "Lightbox" at bounding box center [568, 279] width 1137 height 559
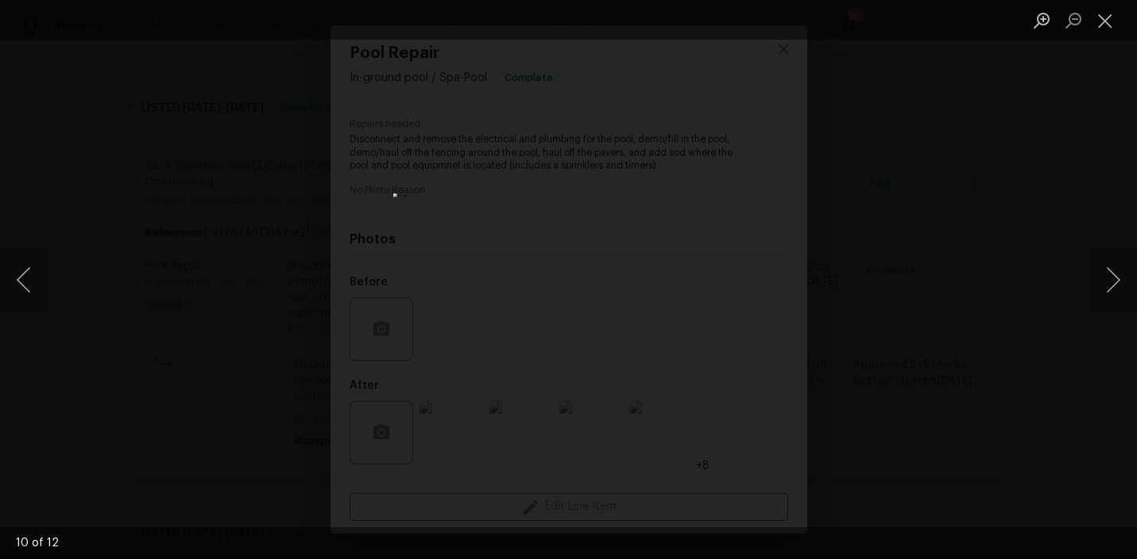
click at [172, 322] on div "Lightbox" at bounding box center [568, 279] width 1137 height 559
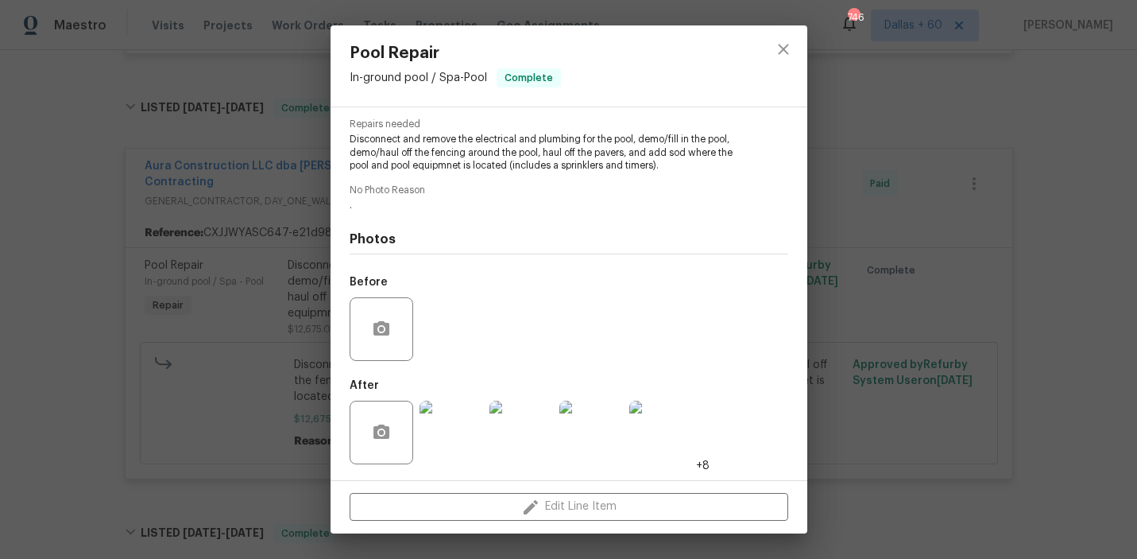
click at [172, 322] on div "Pool Repair In-ground pool / Spa - Pool Complete Vendor Aura Construction LLC d…" at bounding box center [568, 279] width 1137 height 559
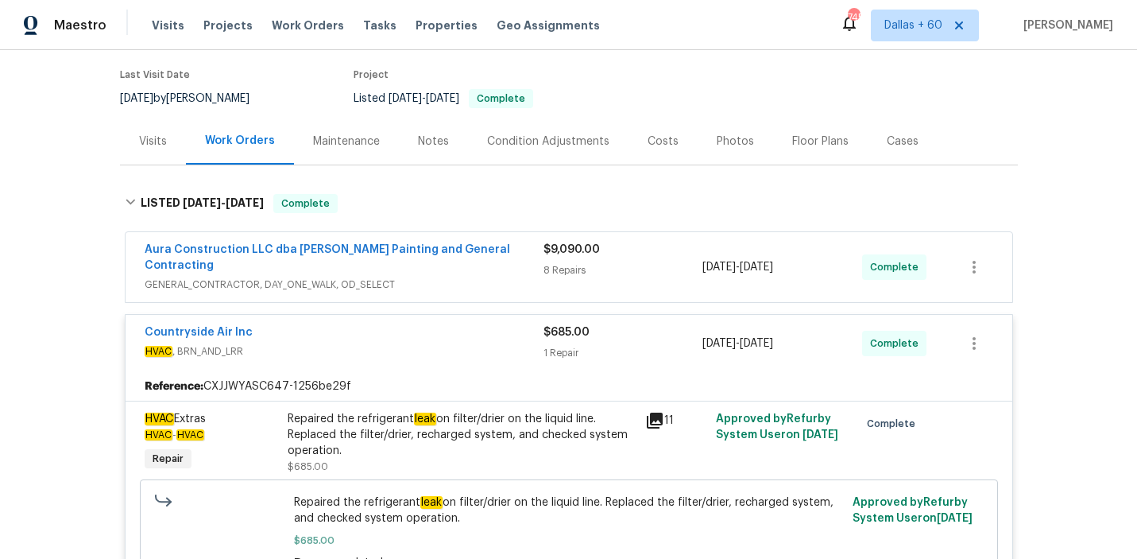
scroll to position [122, 0]
click at [469, 277] on span "GENERAL_CONTRACTOR, DAY_ONE_WALK, OD_SELECT" at bounding box center [344, 285] width 399 height 16
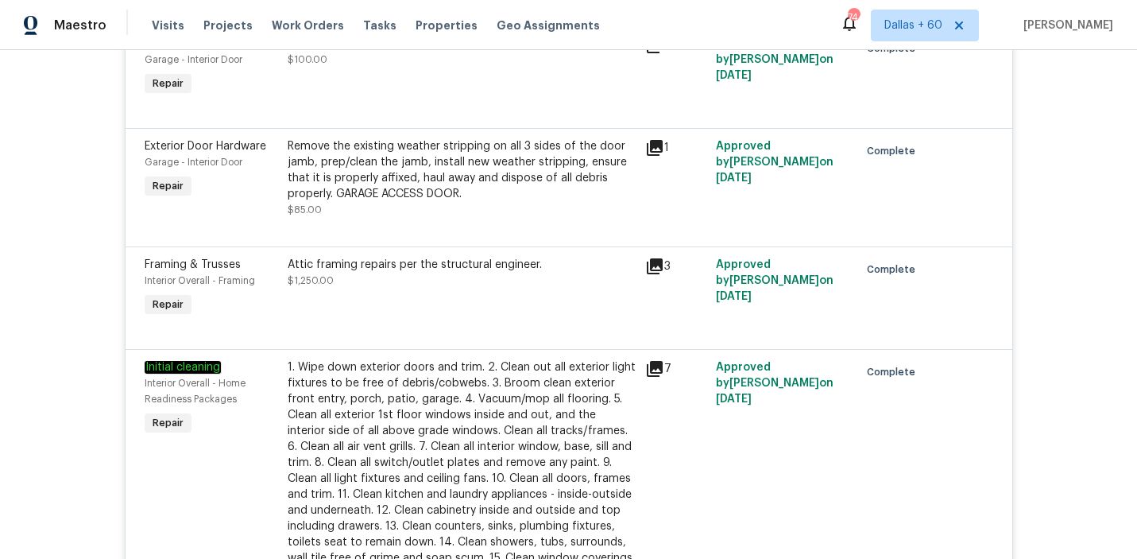
scroll to position [0, 0]
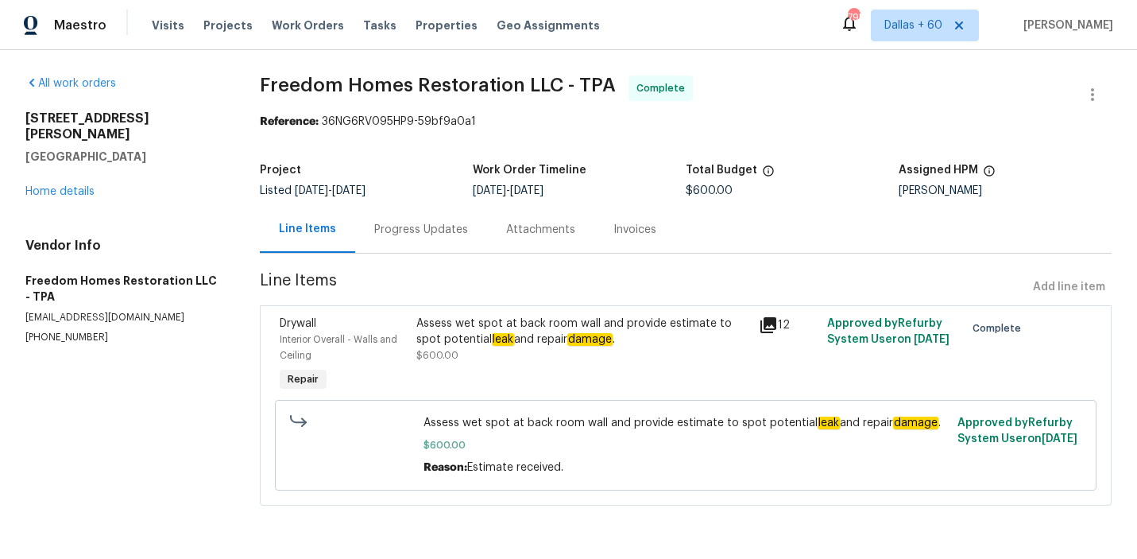
click at [395, 227] on div "Progress Updates" at bounding box center [421, 230] width 94 height 16
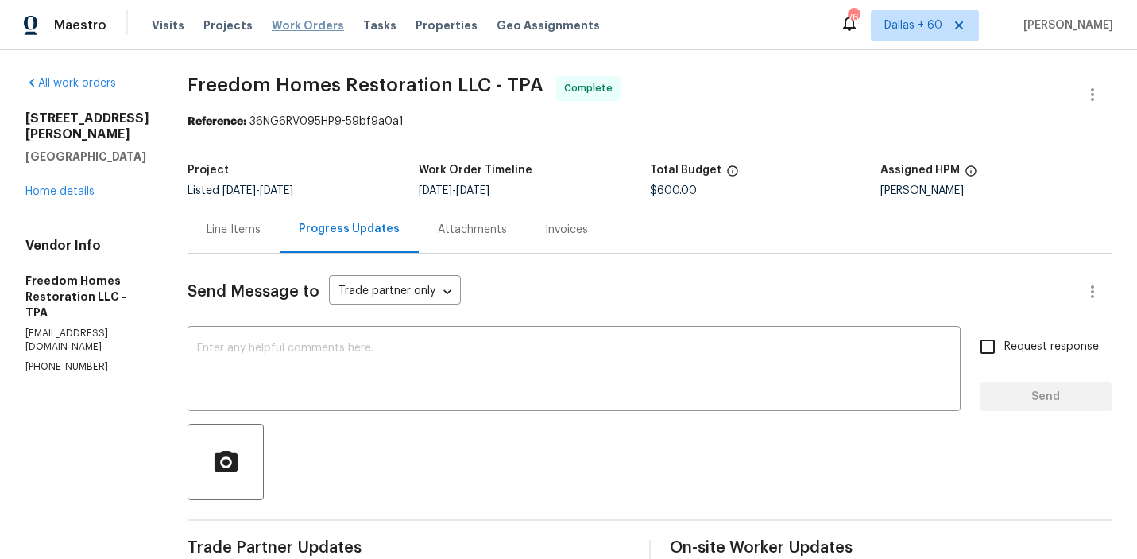
click at [300, 22] on span "Work Orders" at bounding box center [308, 25] width 72 height 16
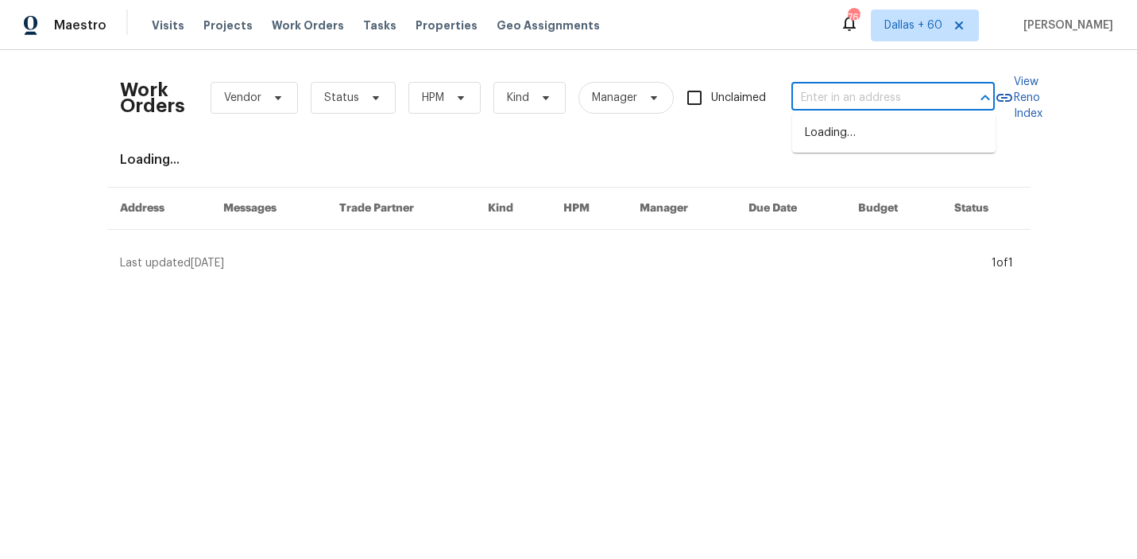
click at [846, 105] on input "text" at bounding box center [870, 98] width 159 height 25
paste input "[STREET_ADDRESS]"
type input "[STREET_ADDRESS]"
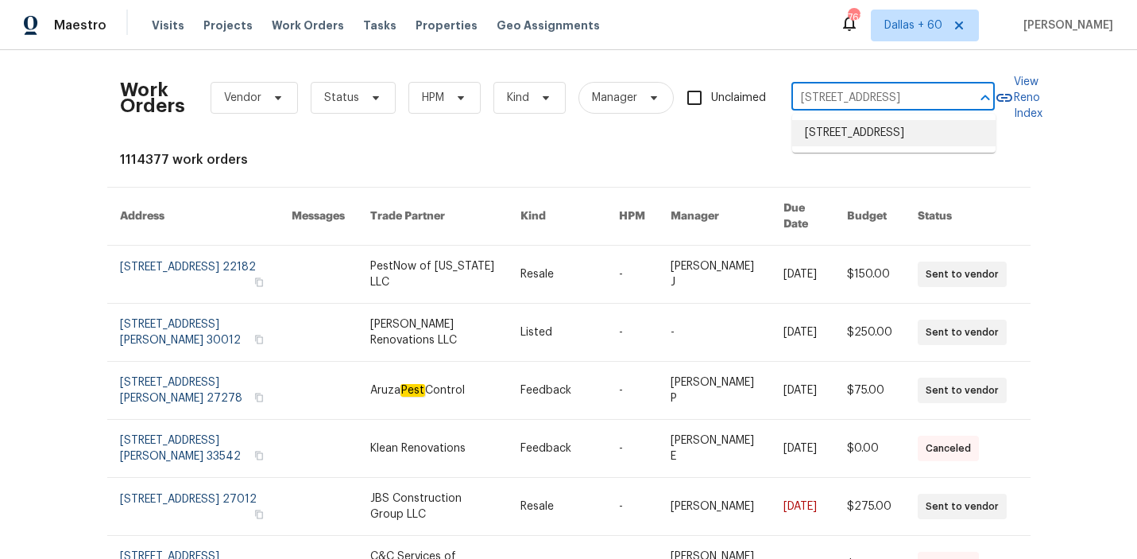
click at [835, 120] on li "[STREET_ADDRESS]" at bounding box center [893, 133] width 203 height 26
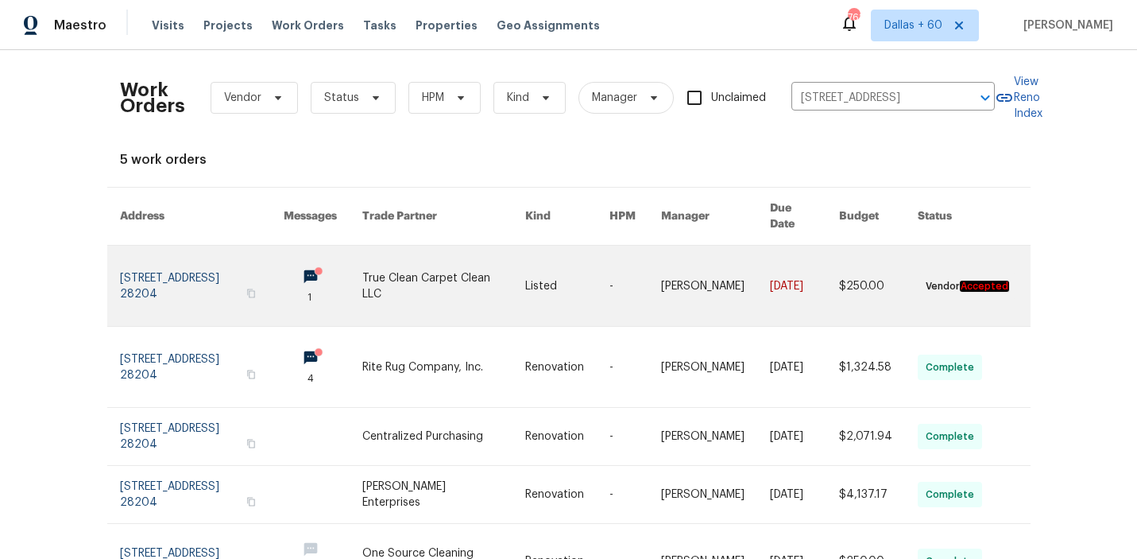
click at [441, 278] on link at bounding box center [443, 286] width 163 height 80
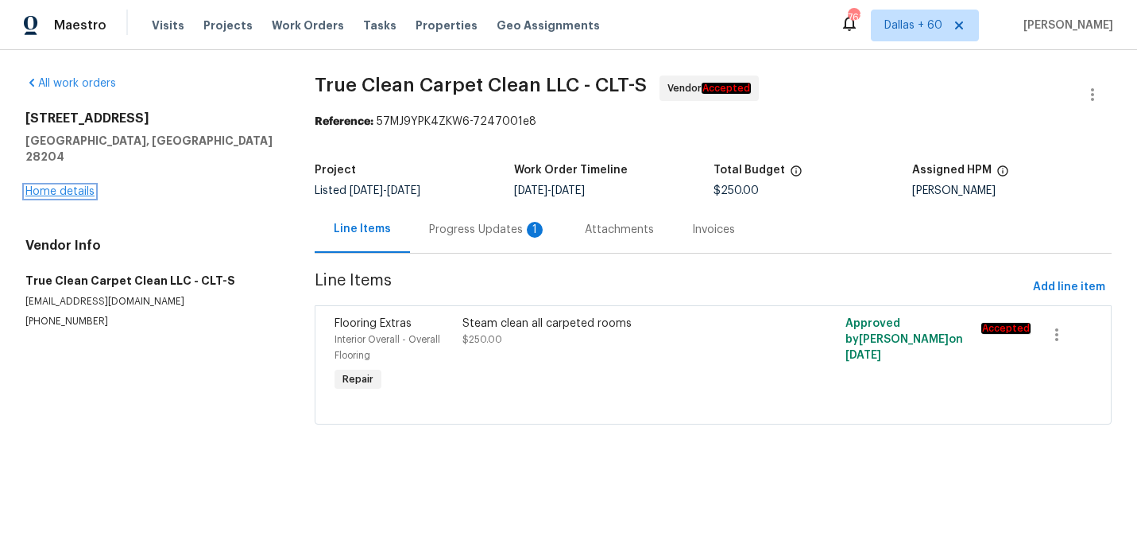
click at [79, 186] on link "Home details" at bounding box center [59, 191] width 69 height 11
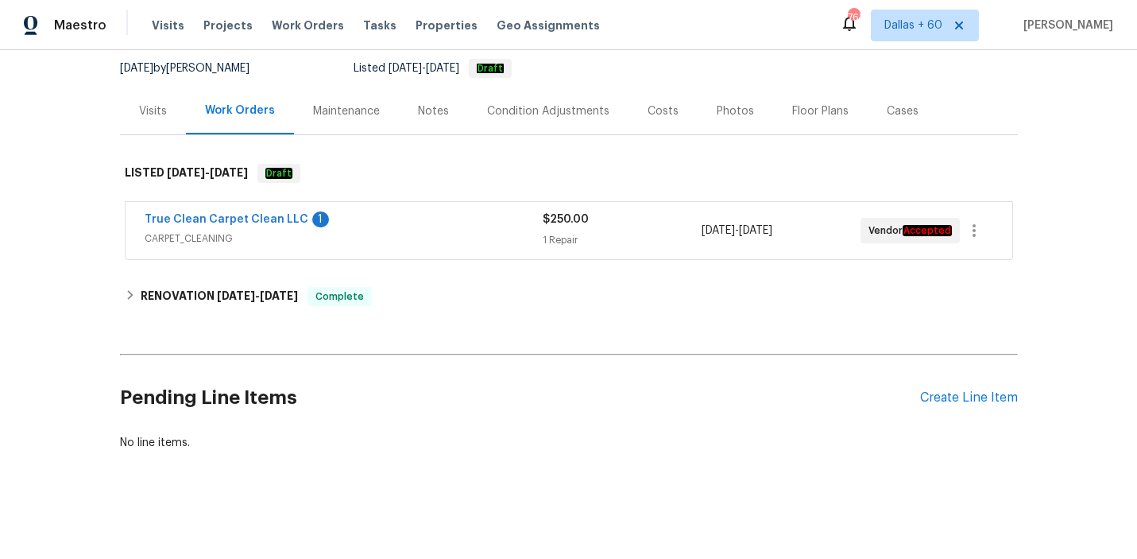
click at [419, 240] on span "CARPET_CLEANING" at bounding box center [344, 238] width 398 height 16
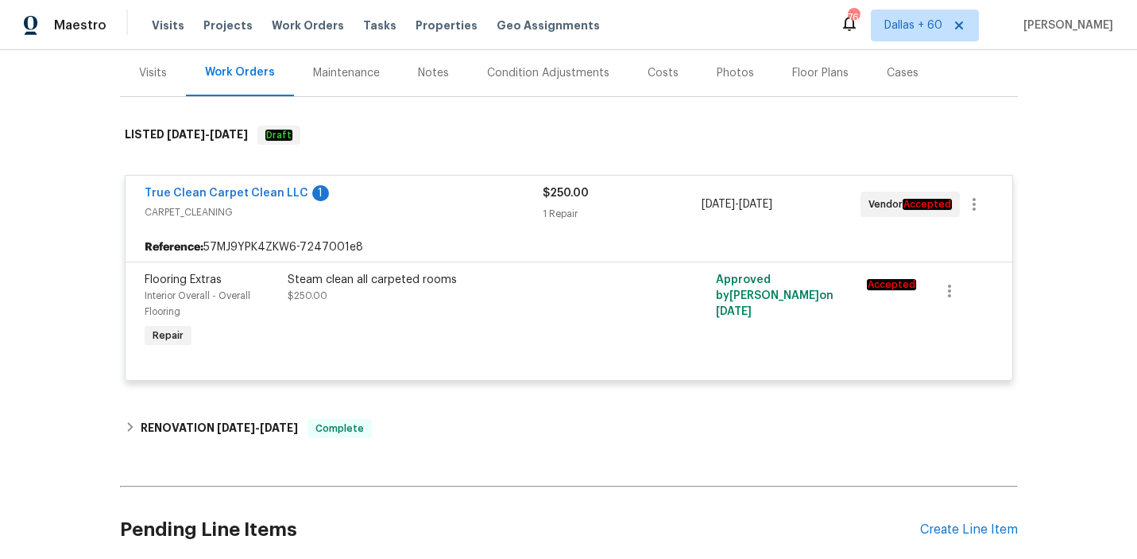
scroll to position [188, 0]
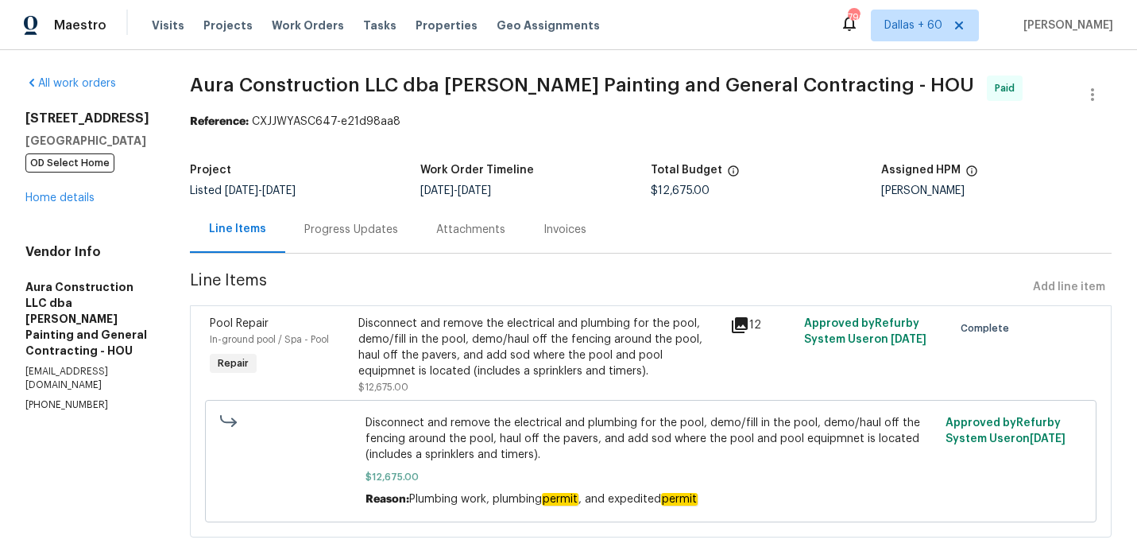
click at [345, 235] on div "Progress Updates" at bounding box center [351, 230] width 94 height 16
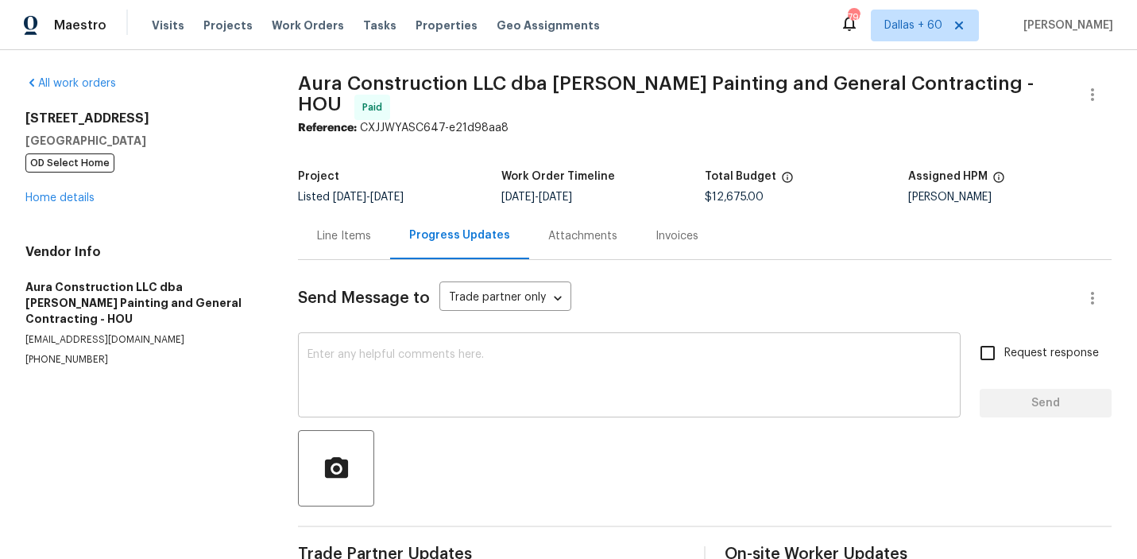
scroll to position [32, 0]
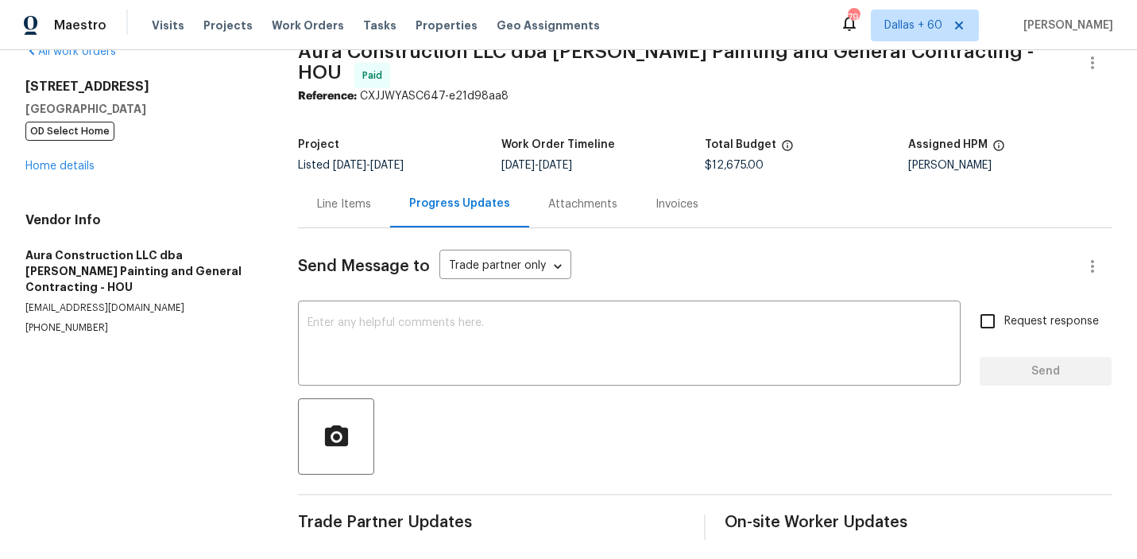
click at [674, 203] on div "Invoices" at bounding box center [676, 204] width 43 height 16
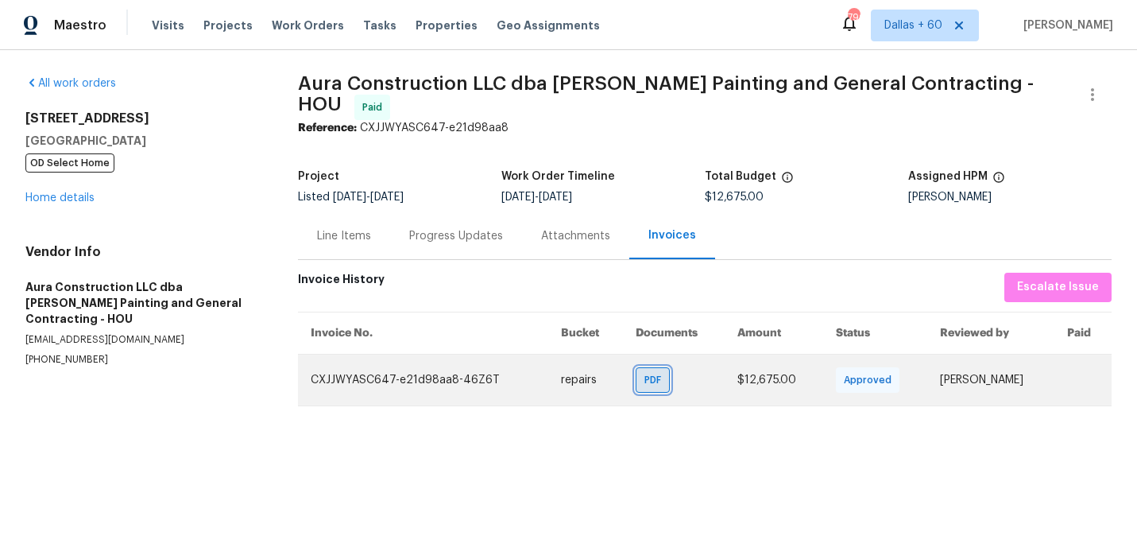
click at [644, 372] on span "PDF" at bounding box center [655, 380] width 23 height 16
